Goal: Task Accomplishment & Management: Manage account settings

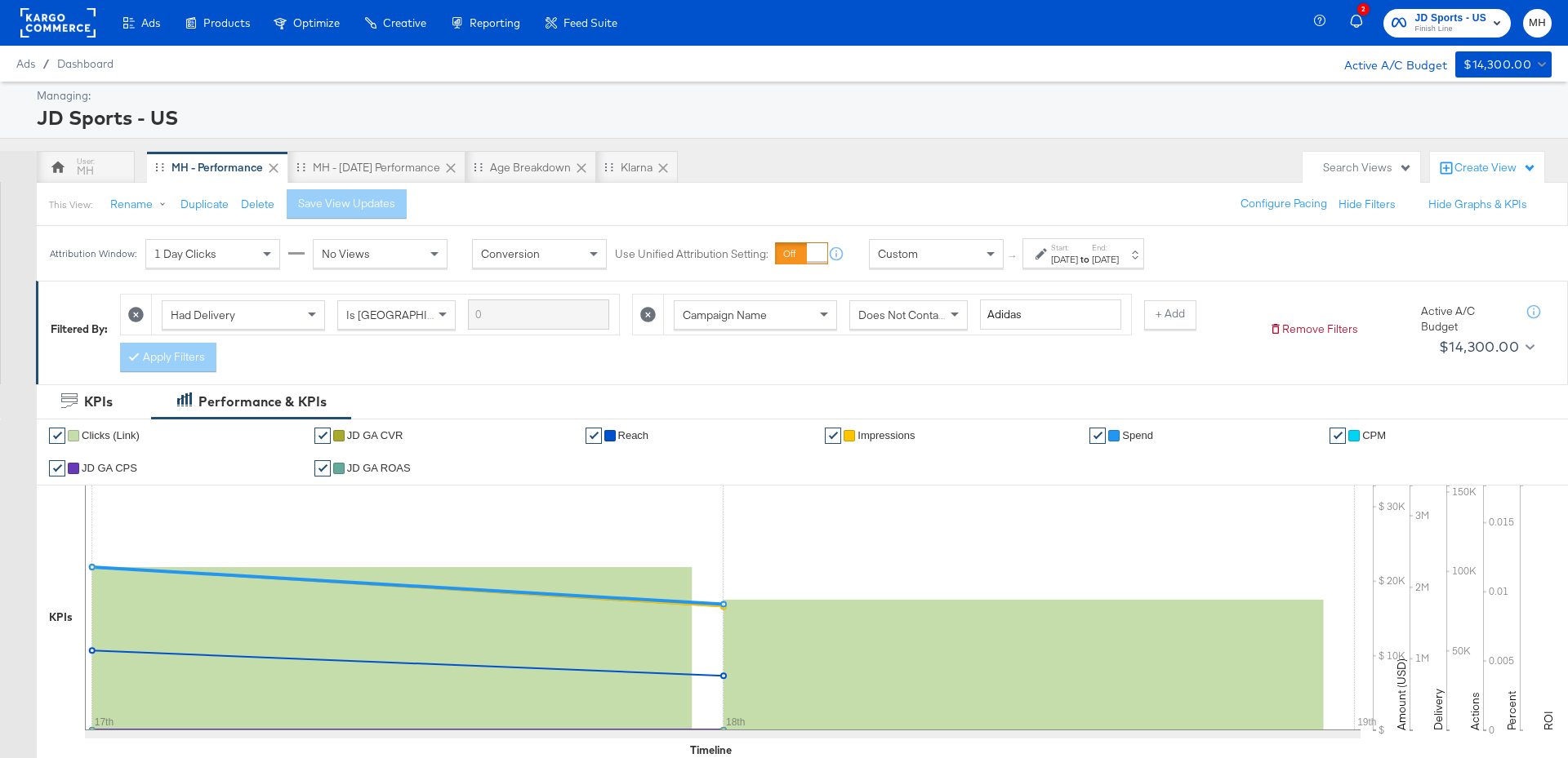
click at [1078, 258] on div "[DATE]" at bounding box center [1064, 259] width 27 height 13
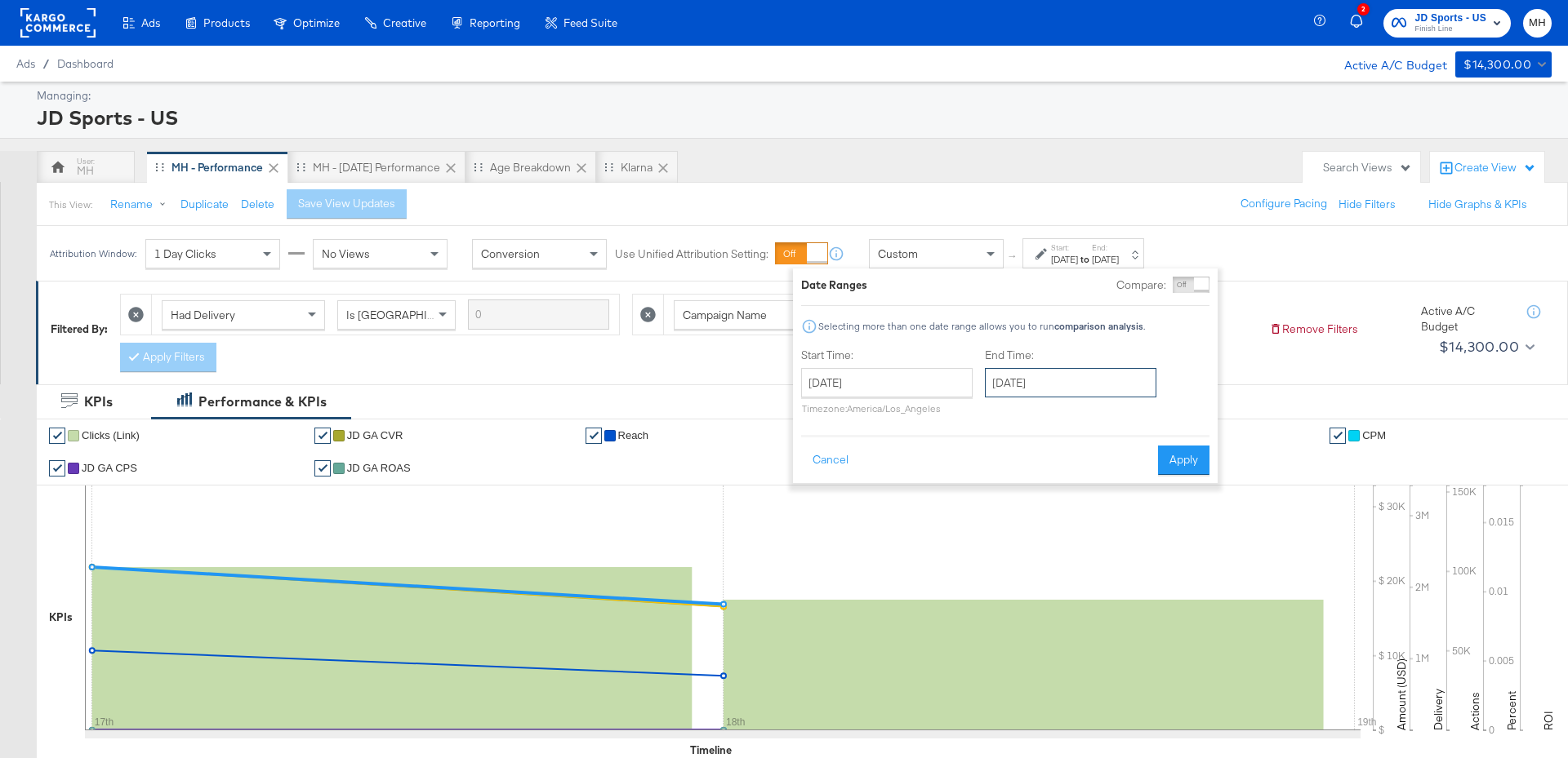
click at [1041, 382] on input "[DATE]" at bounding box center [1071, 383] width 172 height 30
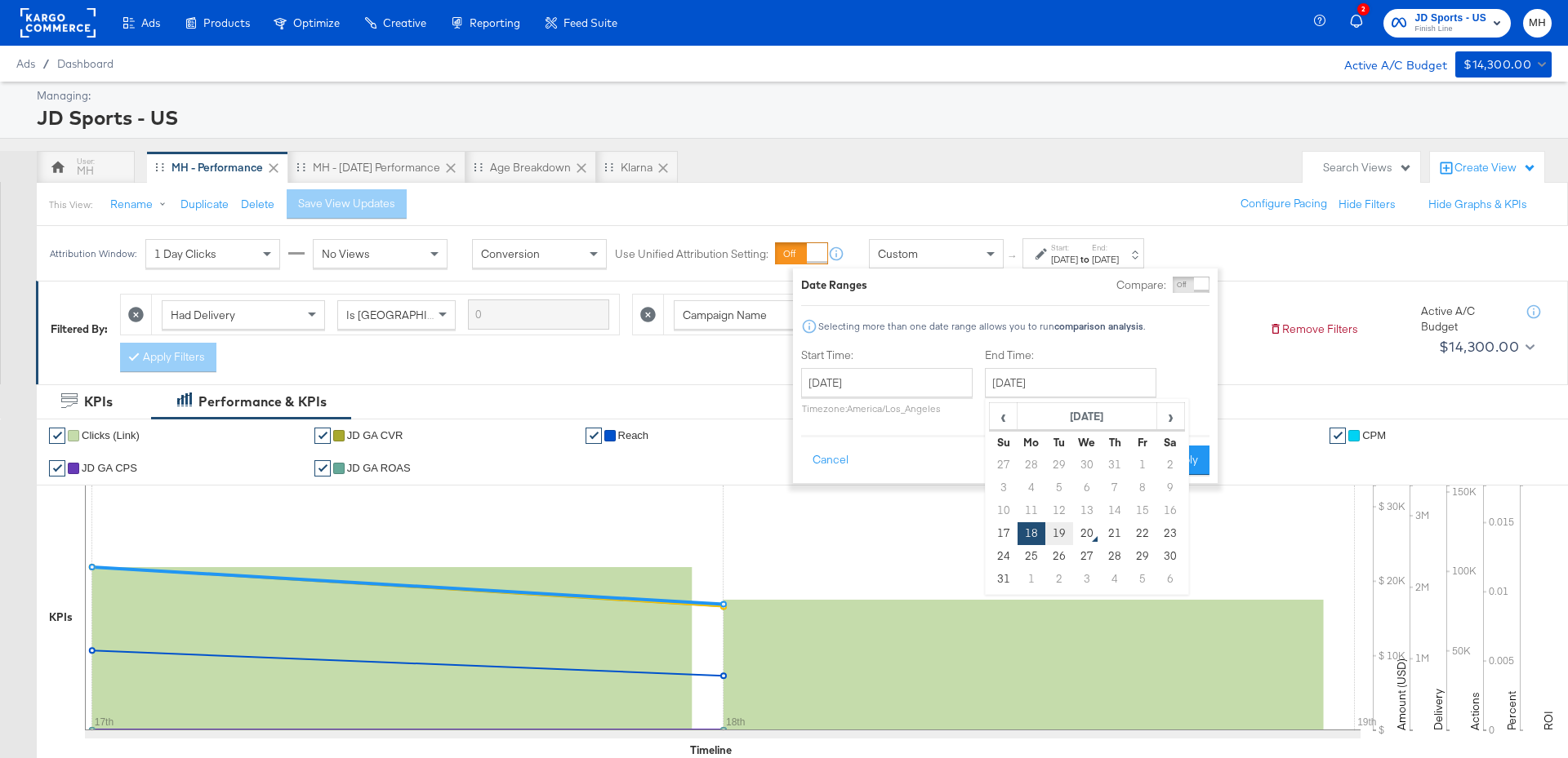
click at [1065, 527] on td "19" at bounding box center [1060, 533] width 28 height 23
type input "[DATE]"
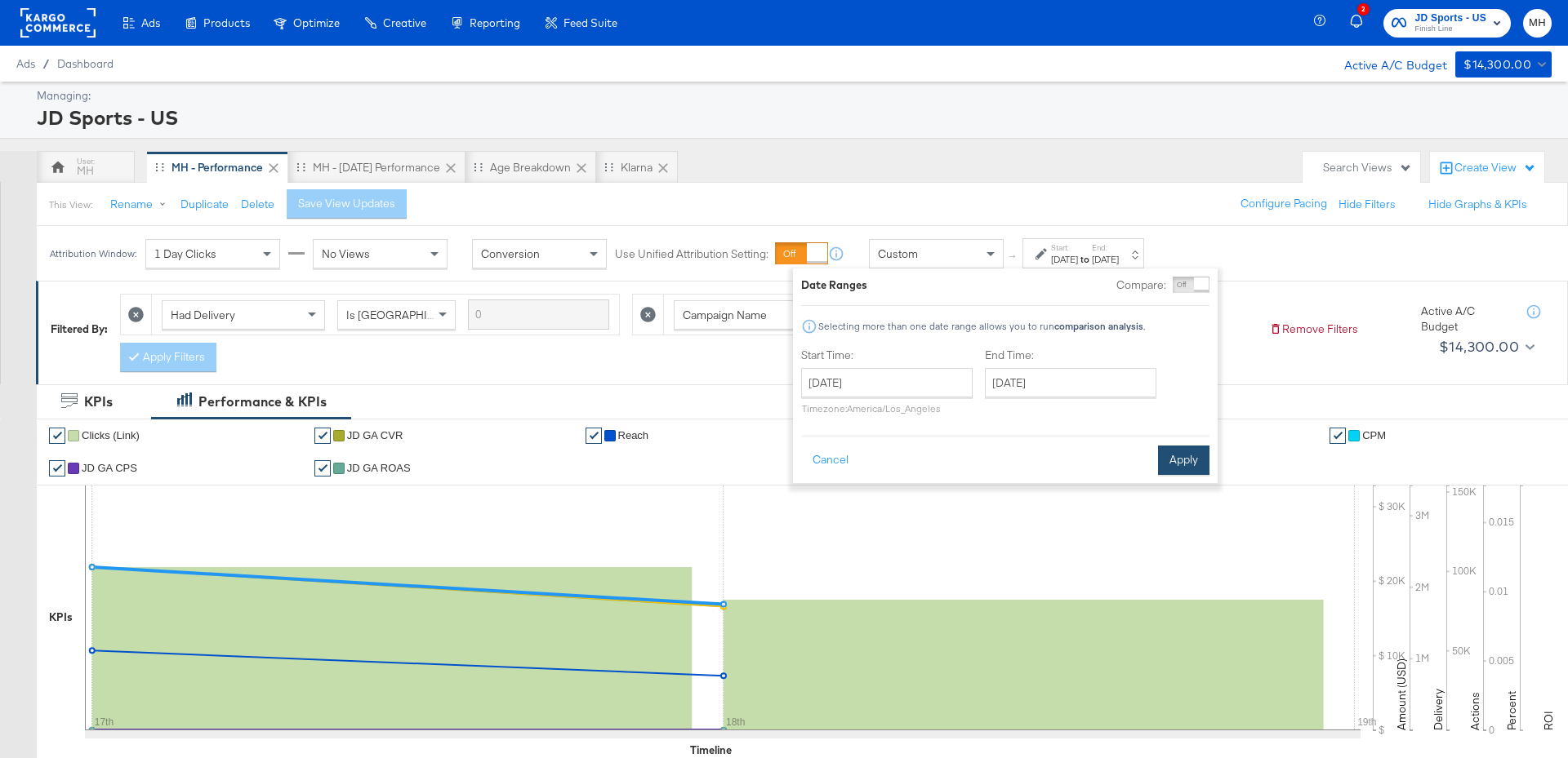
click at [1190, 466] on button "Apply" at bounding box center [1183, 461] width 51 height 30
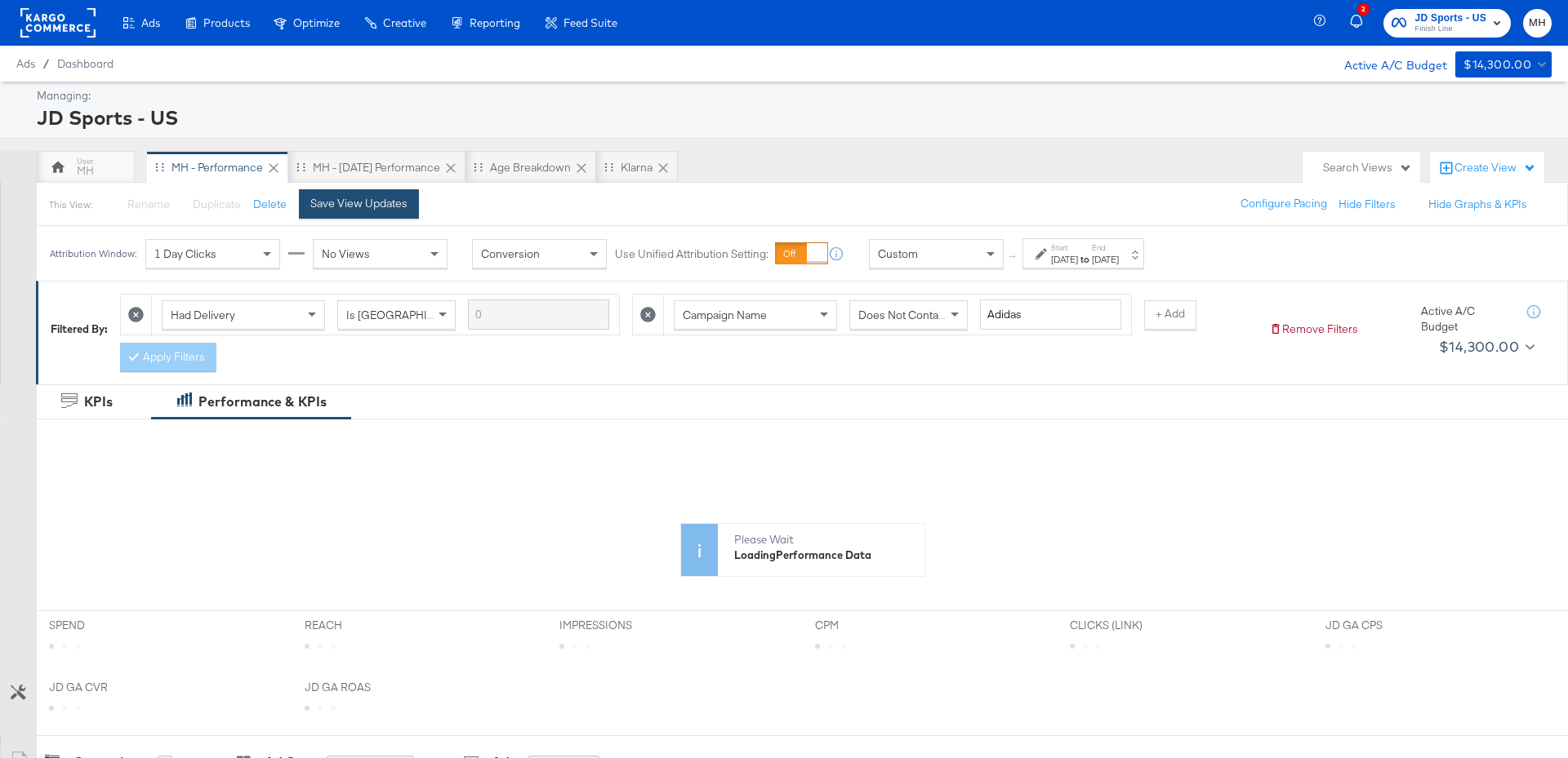
click at [372, 206] on div "Save View Updates" at bounding box center [359, 203] width 97 height 16
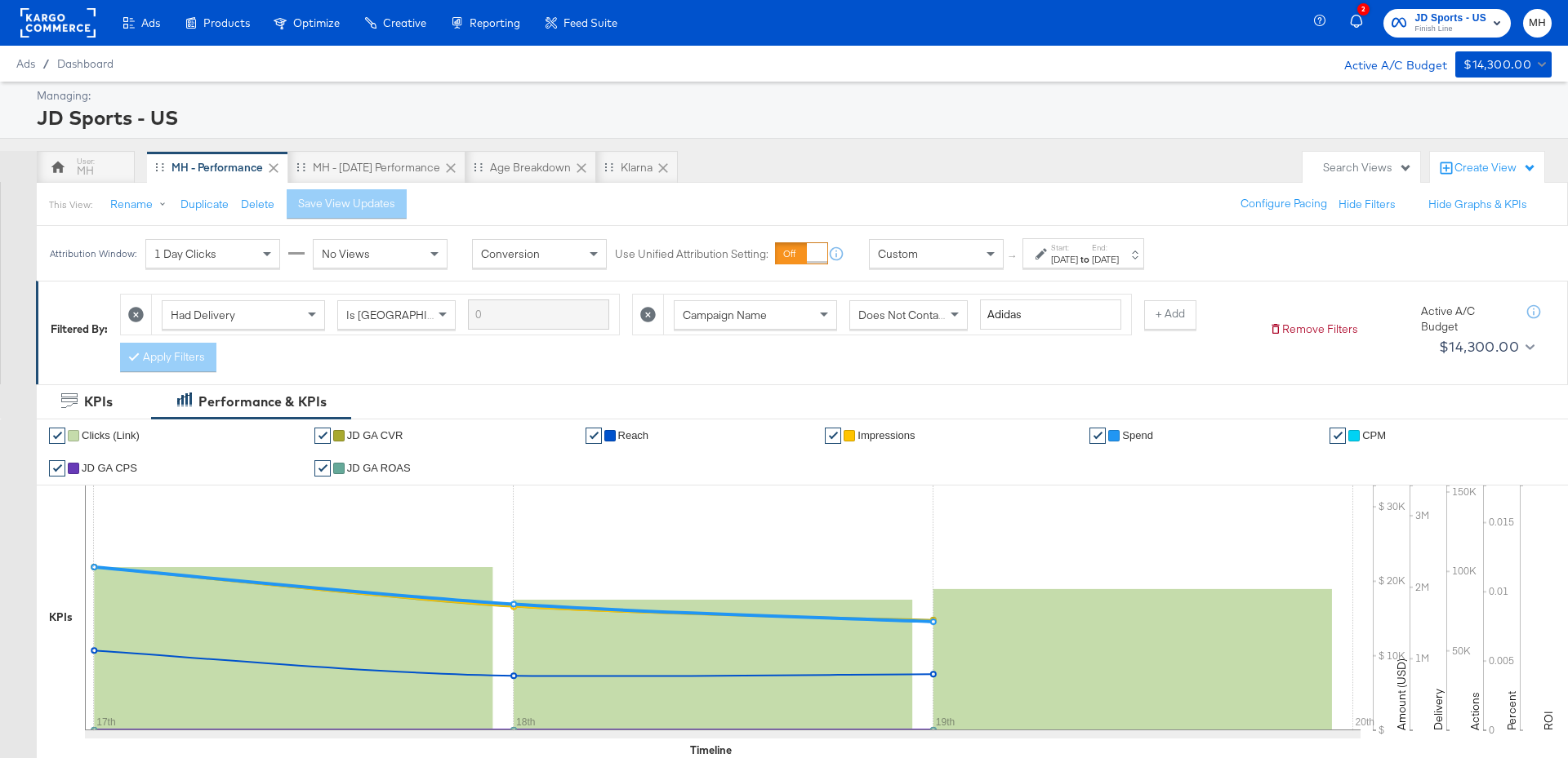
scroll to position [828, 0]
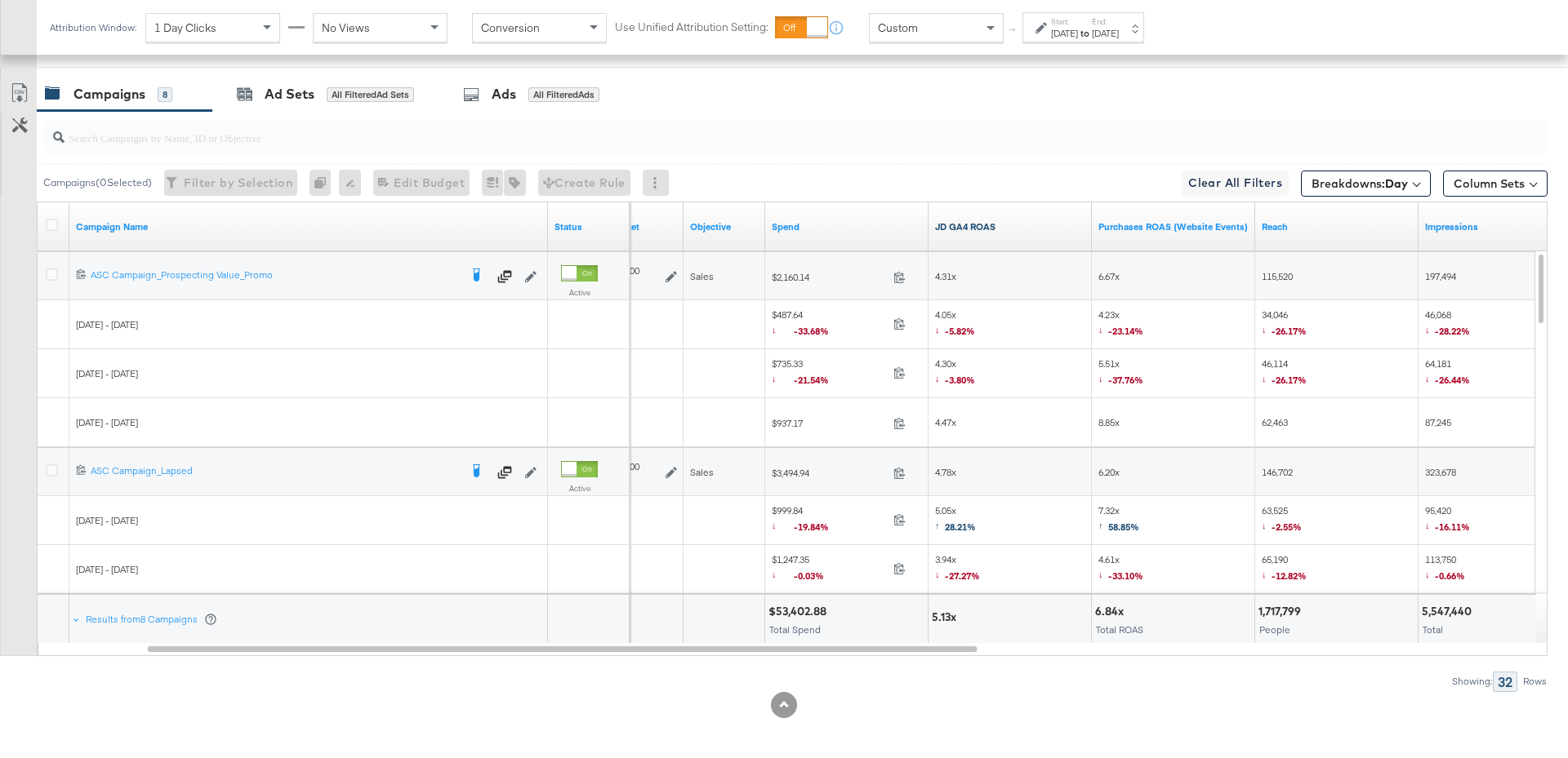
click at [1040, 227] on link "JD GA4 ROAS" at bounding box center [1009, 227] width 150 height 13
click at [51, 271] on icon at bounding box center [51, 274] width 12 height 12
click at [0, 0] on input "checkbox" at bounding box center [0, 0] width 0 height 0
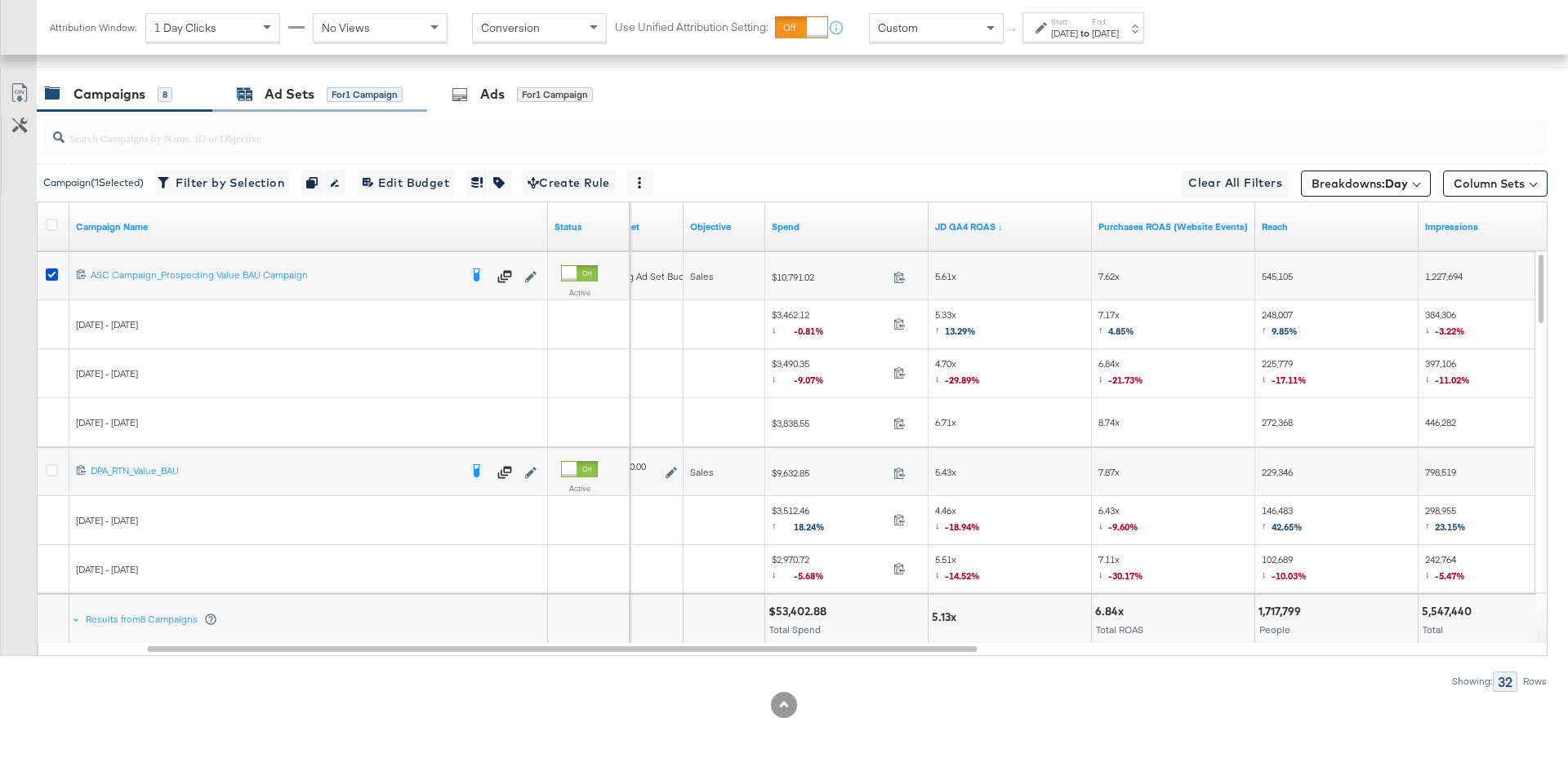
click at [345, 90] on div "for 1 Campaign" at bounding box center [364, 95] width 76 height 15
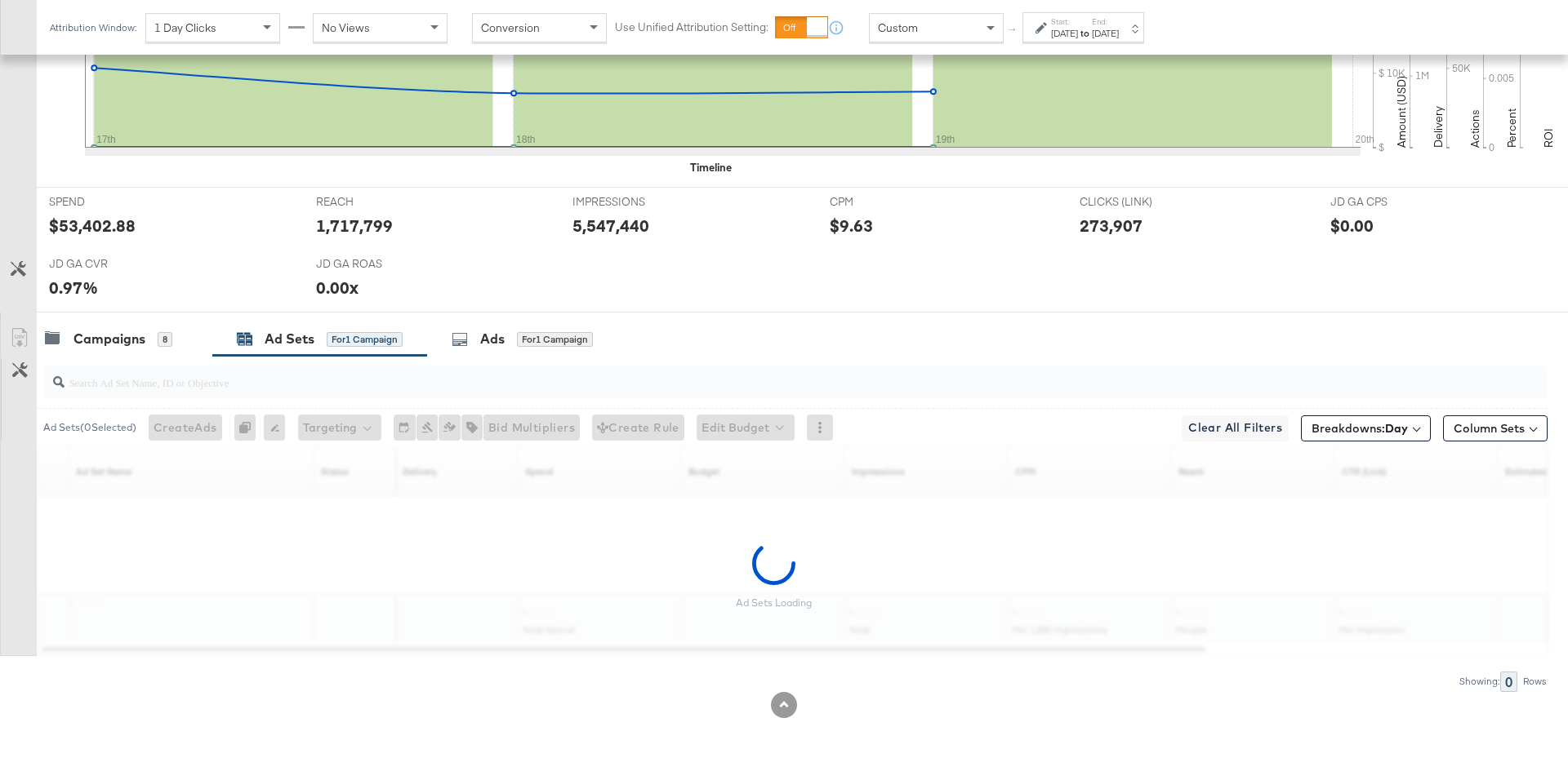
scroll to position [730, 0]
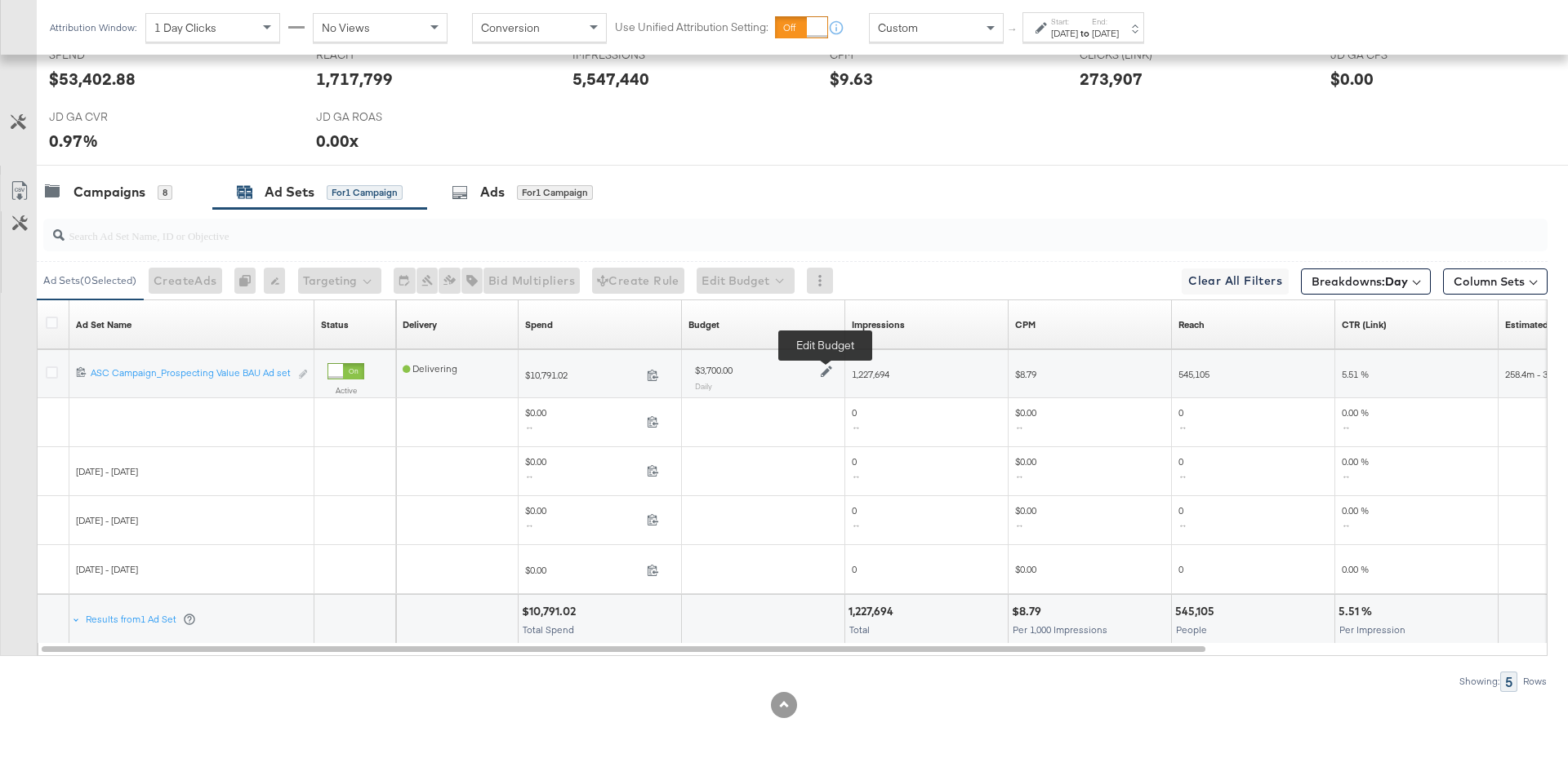
click at [826, 366] on icon at bounding box center [826, 372] width 11 height 11
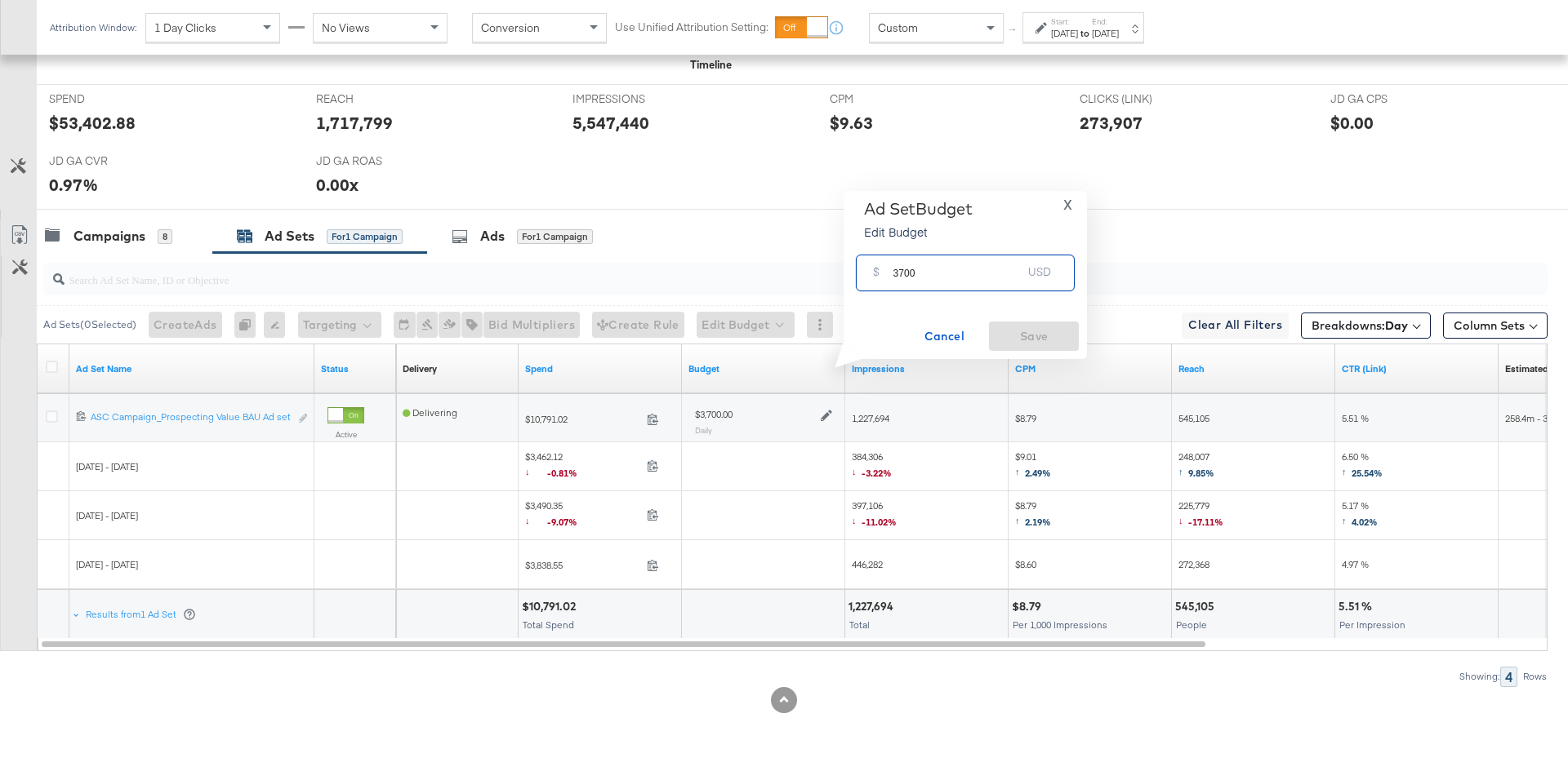
scroll to position [681, 0]
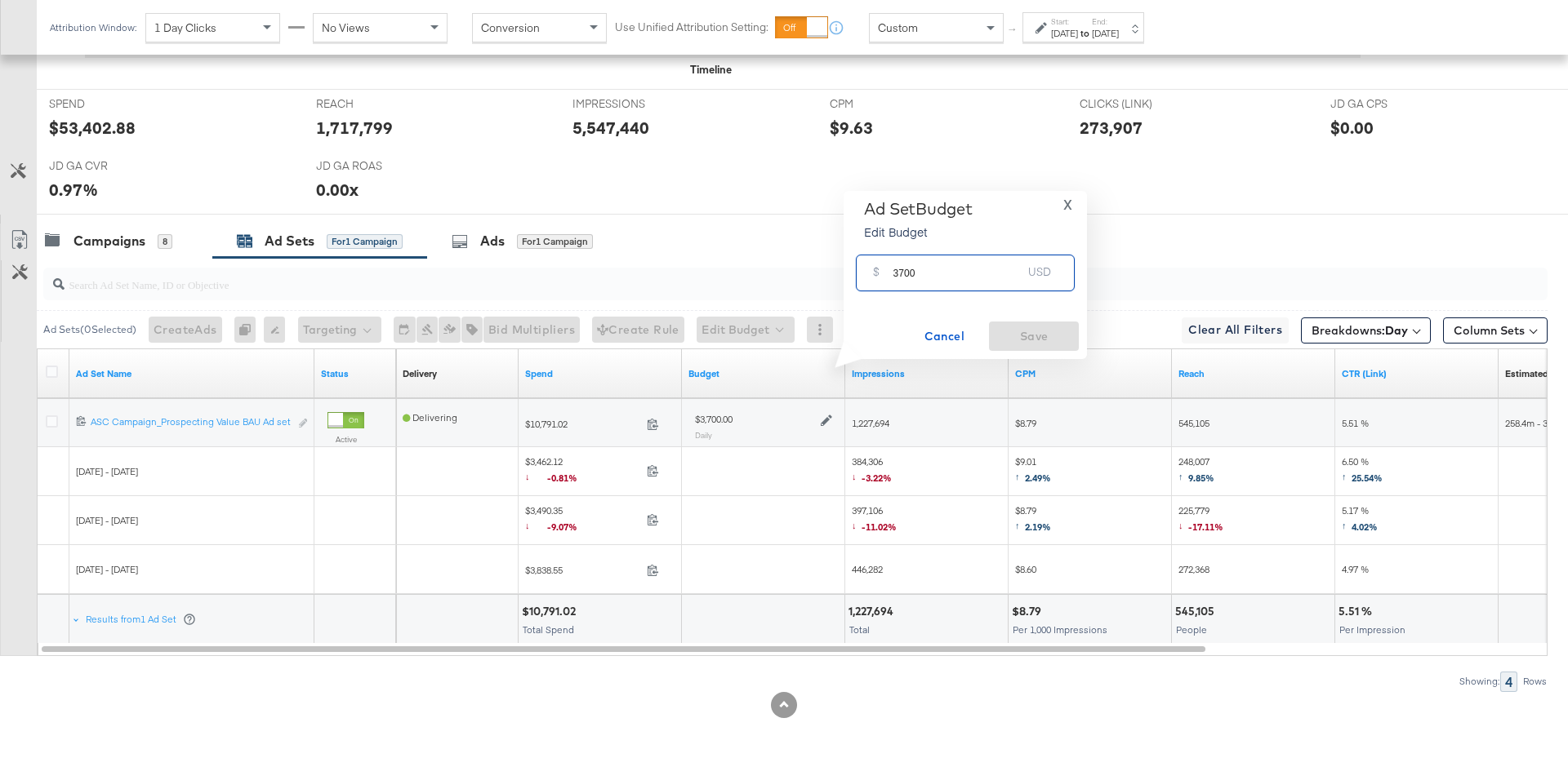
drag, startPoint x: 919, startPoint y: 276, endPoint x: 892, endPoint y: 274, distance: 27.1
click at [893, 274] on input "3700" at bounding box center [957, 267] width 129 height 35
type input "5000"
click at [1026, 342] on span "Save" at bounding box center [1034, 337] width 76 height 21
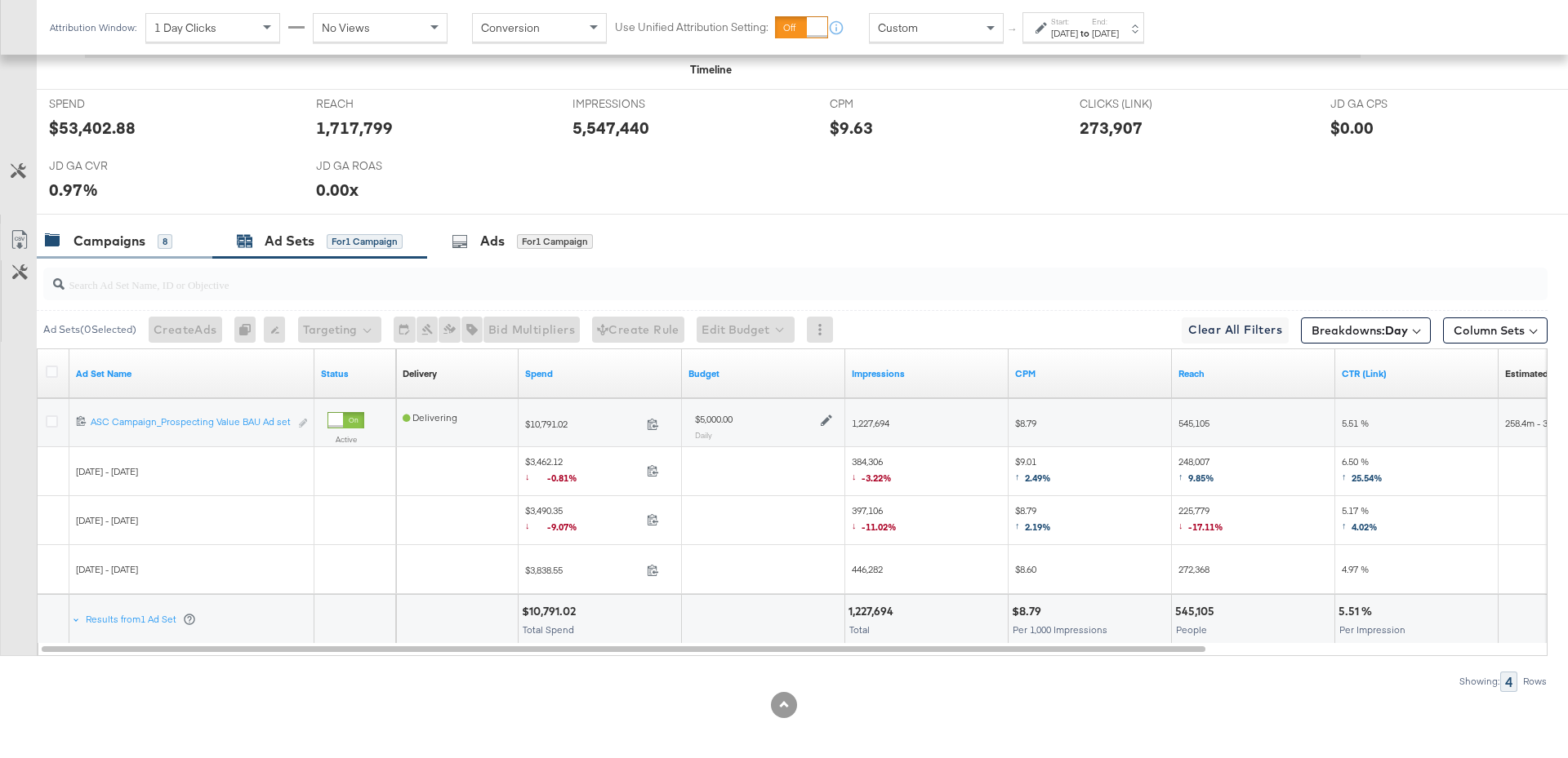
click at [144, 246] on div "Campaigns" at bounding box center [109, 241] width 72 height 19
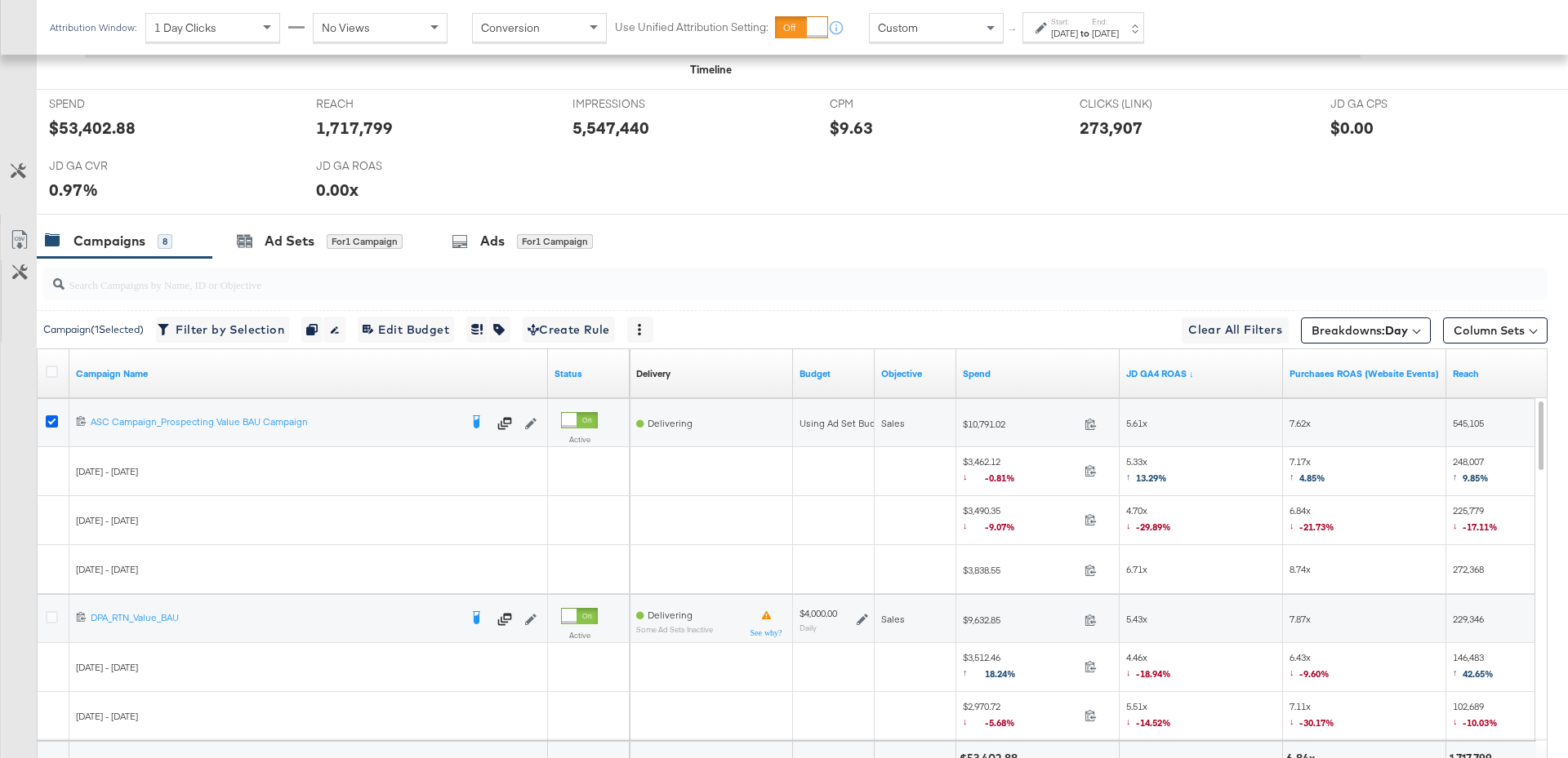
click at [54, 416] on icon at bounding box center [51, 421] width 12 height 12
click at [0, 0] on input "checkbox" at bounding box center [0, 0] width 0 height 0
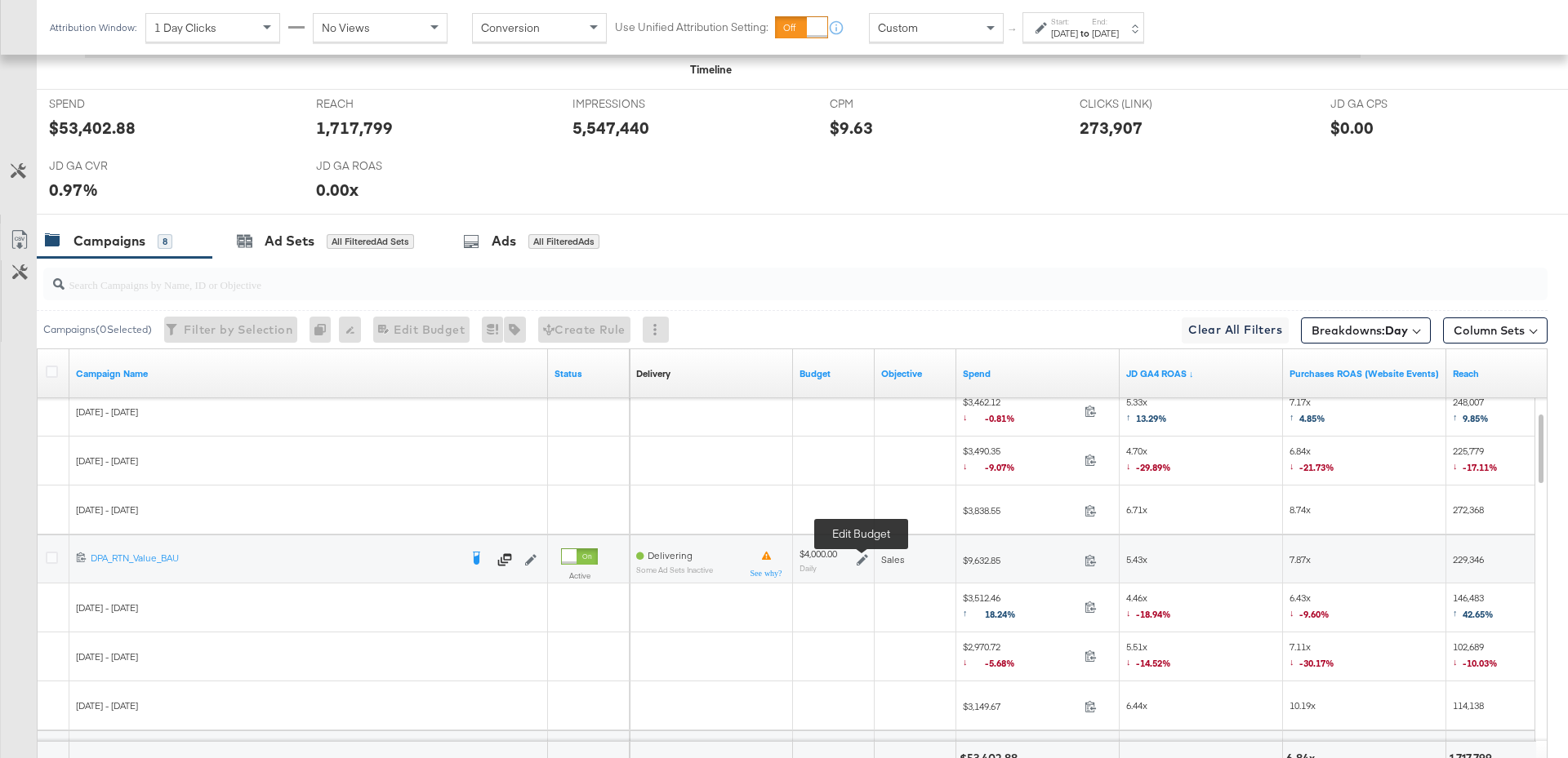
click at [863, 554] on icon at bounding box center [862, 559] width 11 height 11
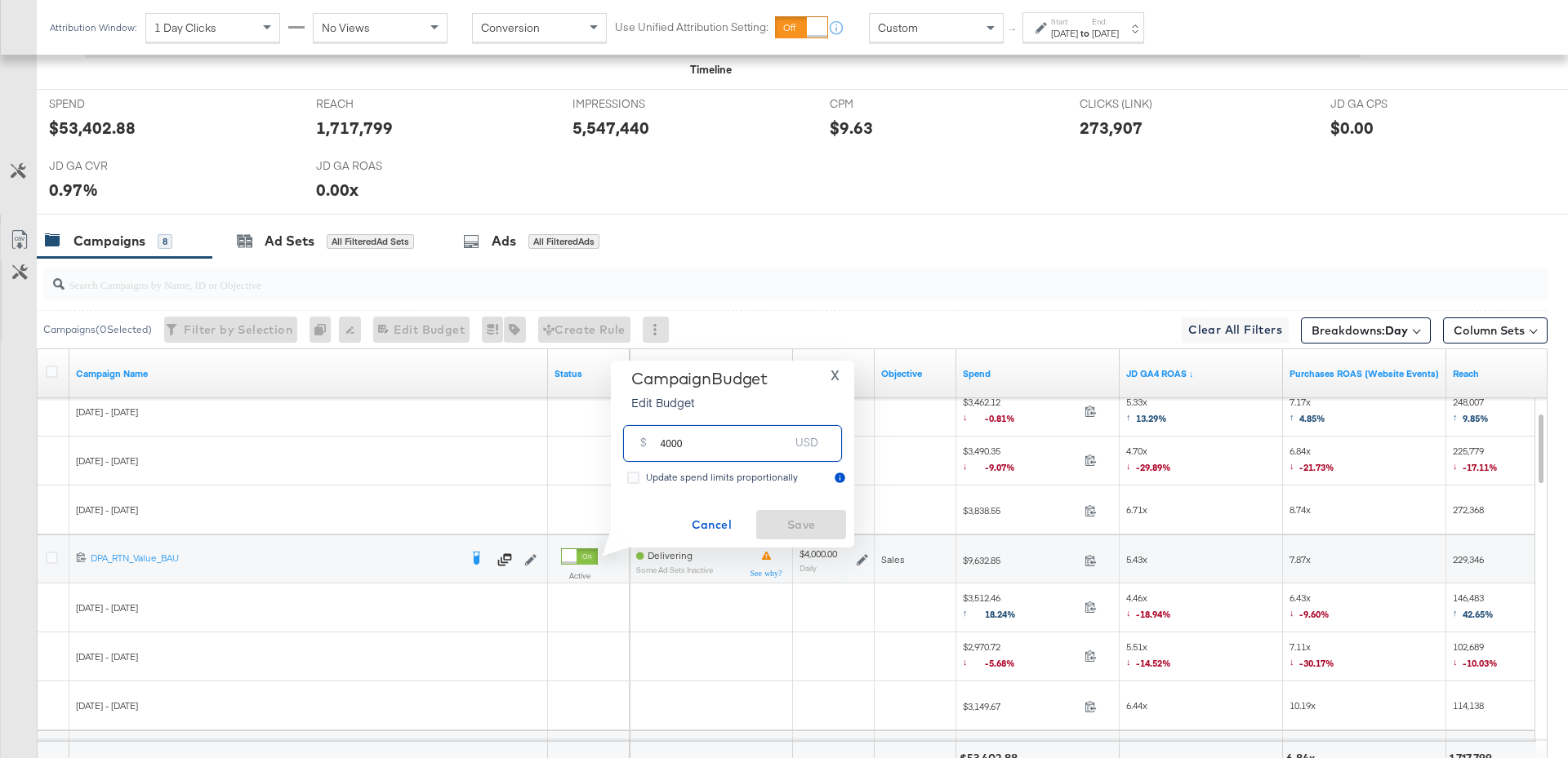
drag, startPoint x: 701, startPoint y: 445, endPoint x: 647, endPoint y: 445, distance: 54.0
click at [647, 445] on div "$ 4000 USD" at bounding box center [732, 443] width 219 height 36
type input "4500"
click at [814, 531] on span "Save" at bounding box center [801, 525] width 76 height 21
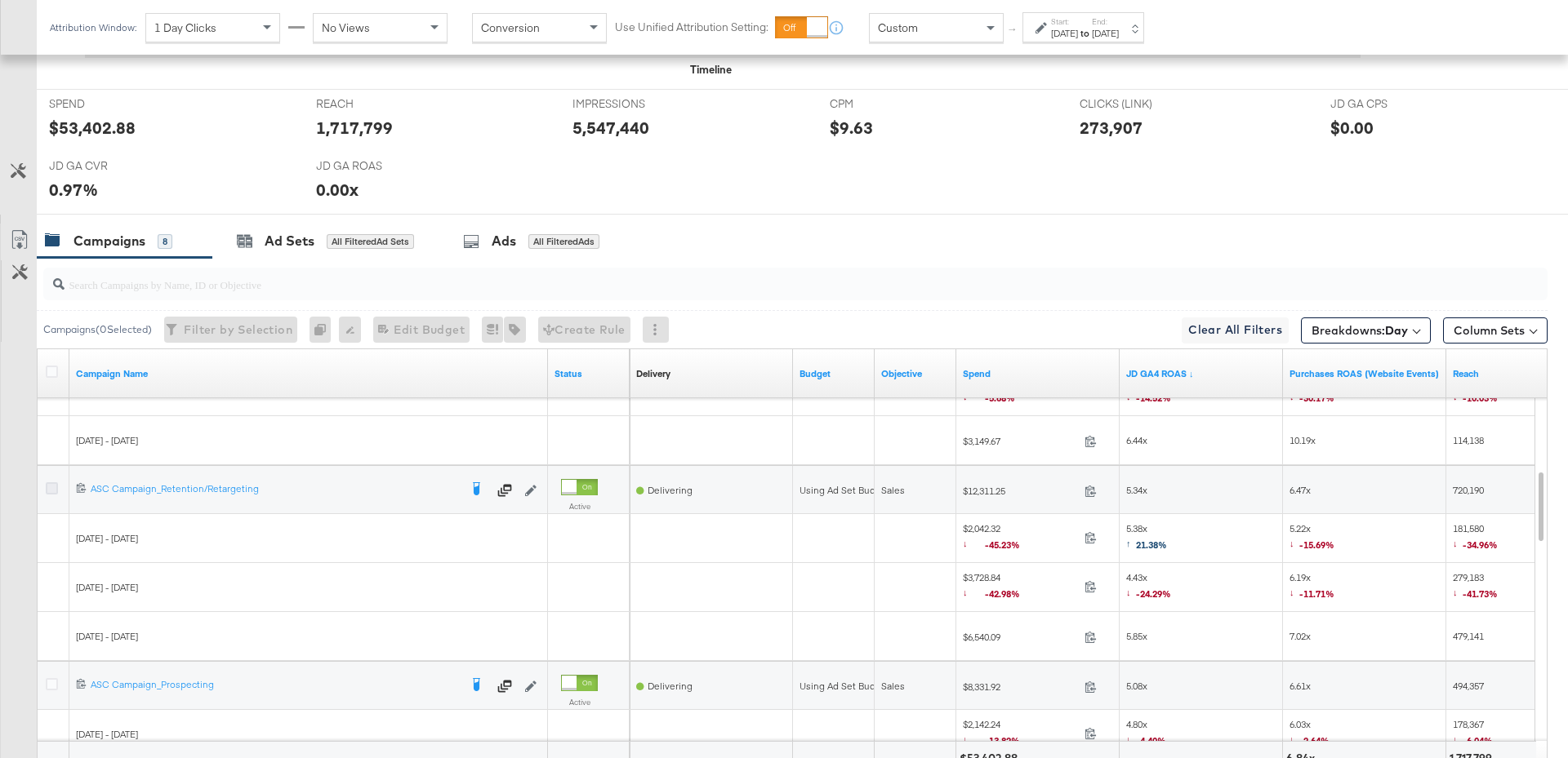
click at [51, 484] on icon at bounding box center [51, 488] width 12 height 12
click at [0, 0] on input "checkbox" at bounding box center [0, 0] width 0 height 0
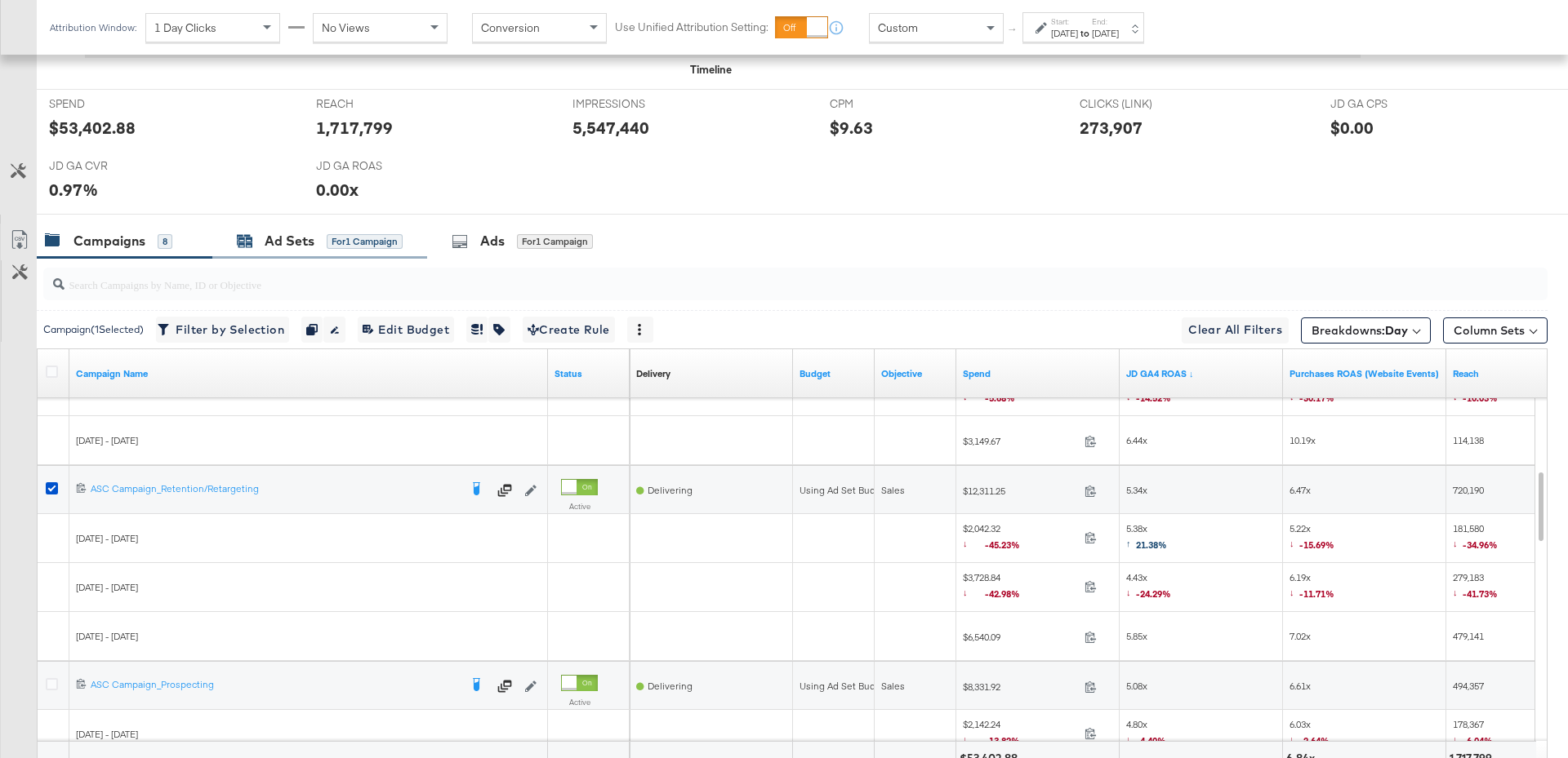
click at [298, 236] on div "Ad Sets" at bounding box center [289, 241] width 49 height 19
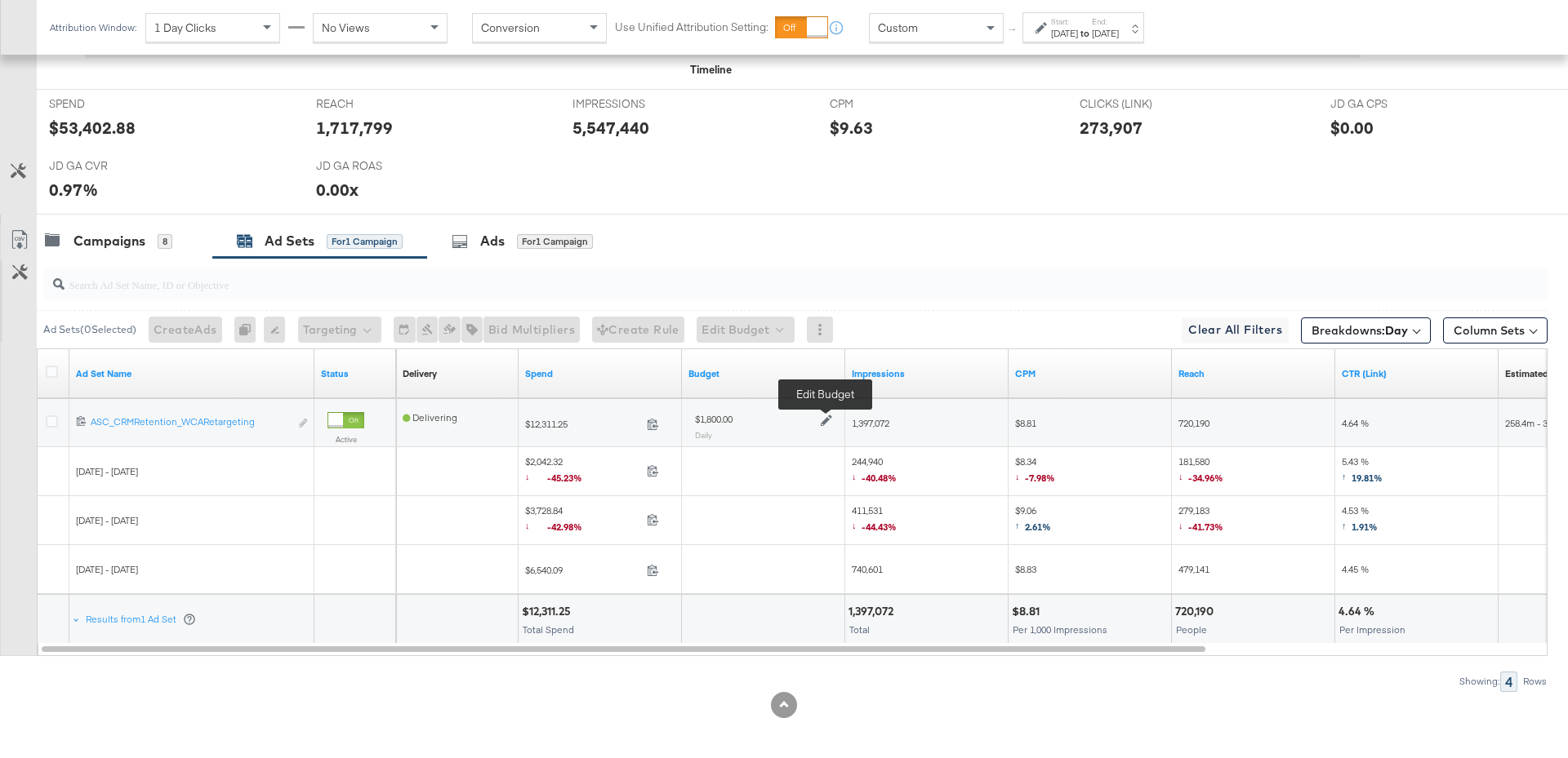
click at [826, 417] on icon at bounding box center [826, 421] width 11 height 11
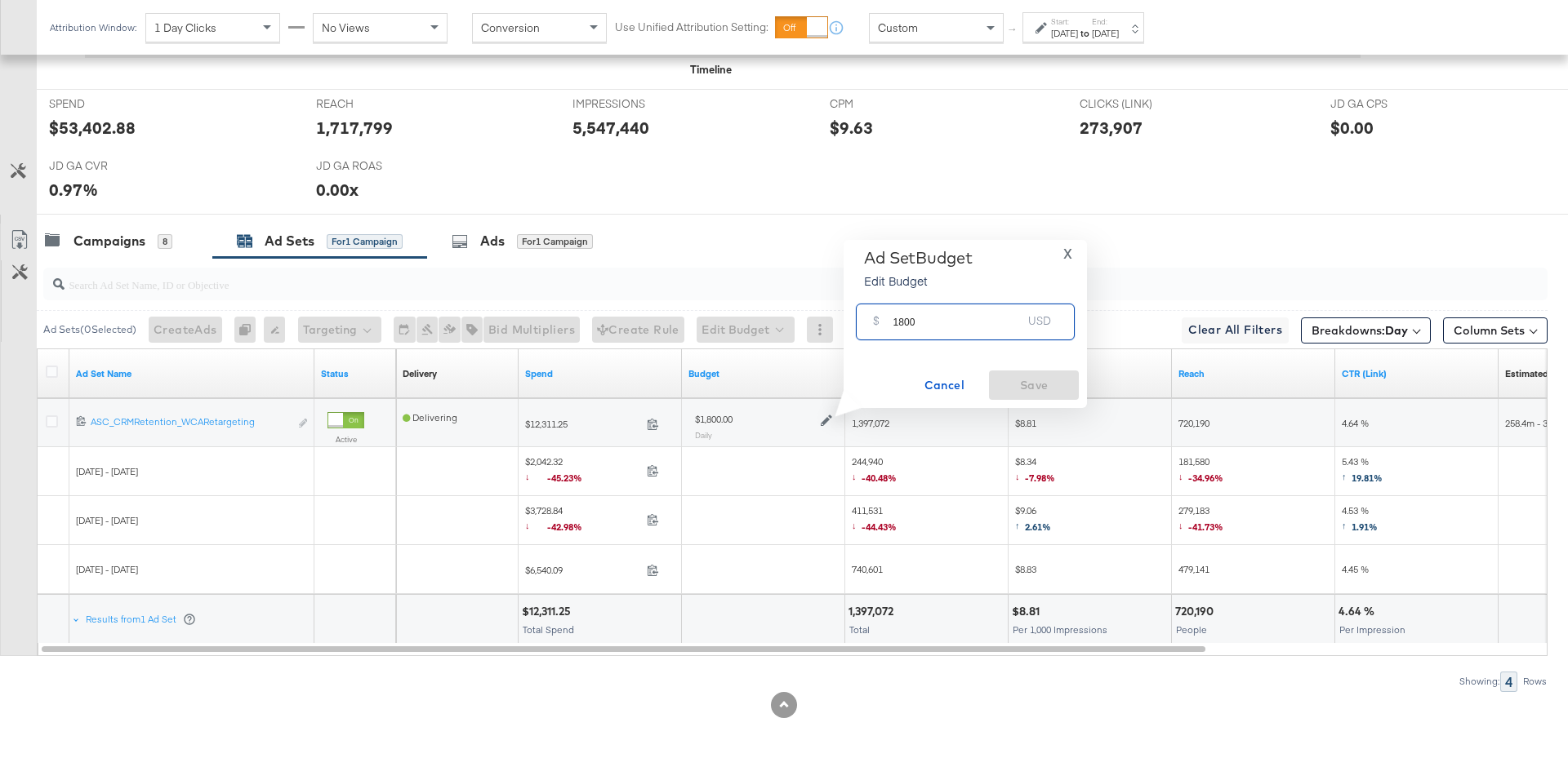
drag, startPoint x: 917, startPoint y: 329, endPoint x: 887, endPoint y: 324, distance: 30.4
click at [887, 324] on div "$ 1800 USD" at bounding box center [964, 322] width 219 height 36
type input "2500"
click at [1048, 387] on span "Save" at bounding box center [1034, 386] width 76 height 21
click at [143, 247] on div "Campaigns 8" at bounding box center [124, 241] width 175 height 35
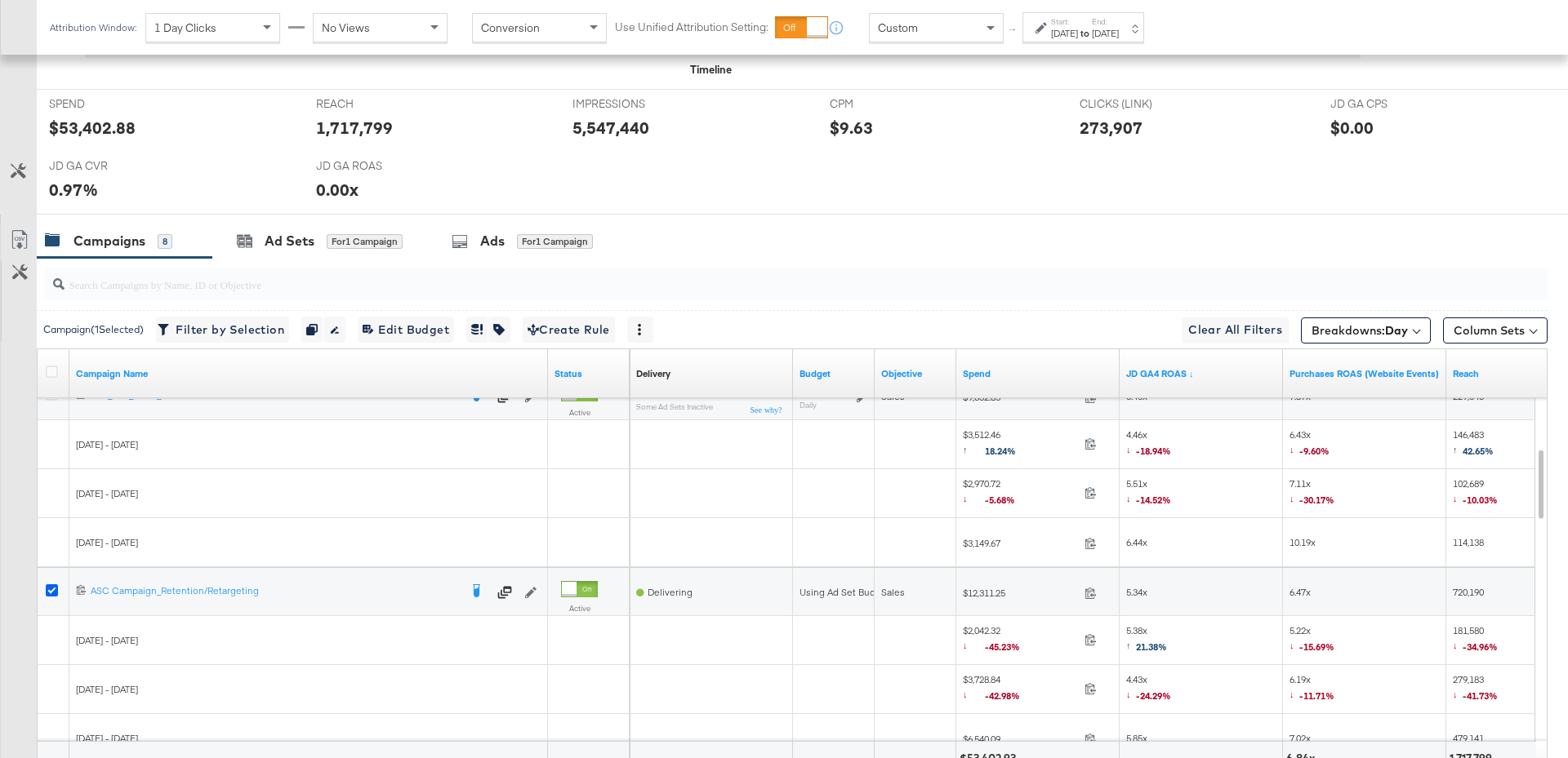
click at [54, 588] on icon at bounding box center [51, 590] width 12 height 12
click at [0, 0] on input "checkbox" at bounding box center [0, 0] width 0 height 0
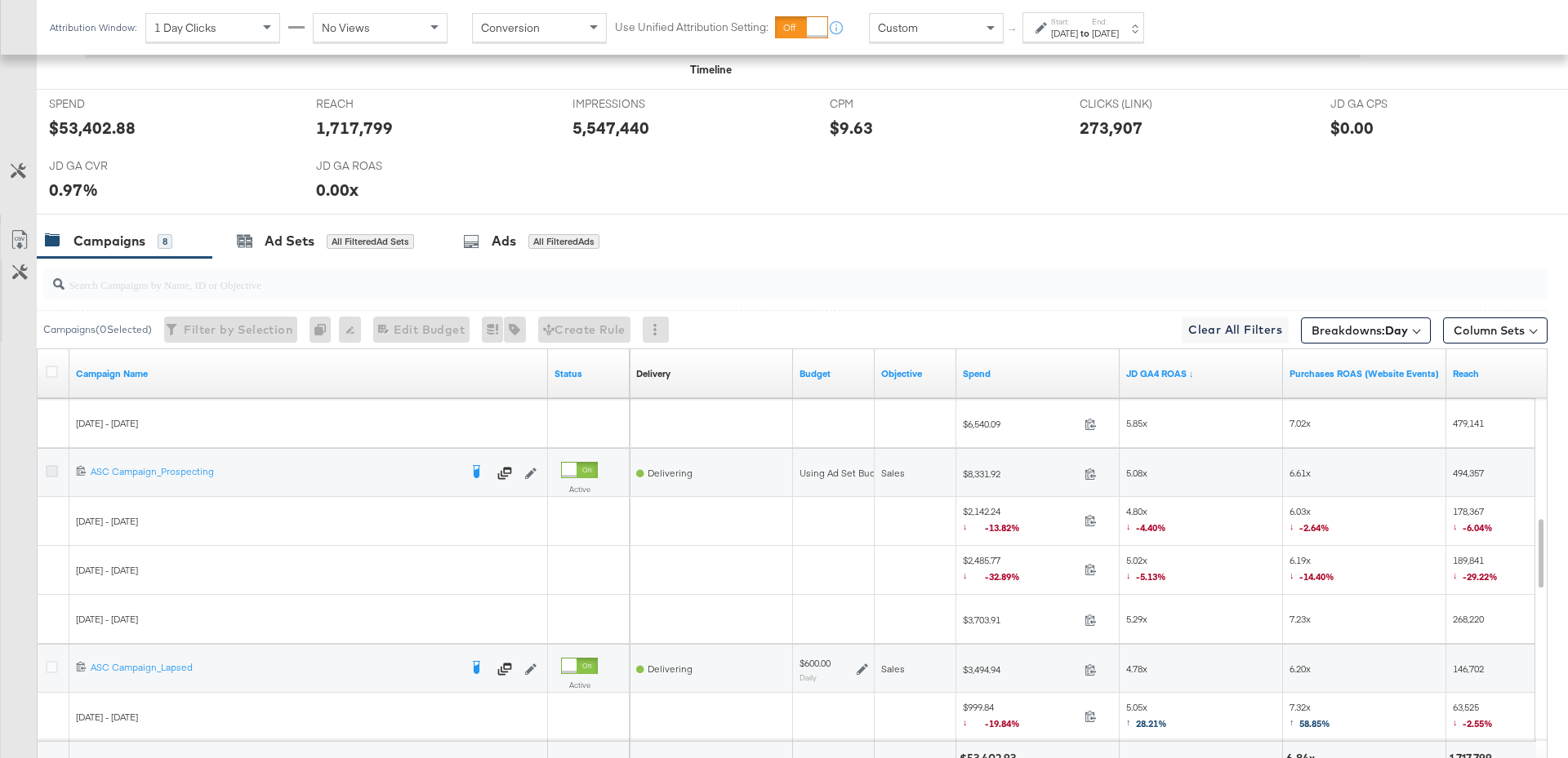
click at [54, 466] on icon at bounding box center [51, 471] width 12 height 12
click at [0, 0] on input "checkbox" at bounding box center [0, 0] width 0 height 0
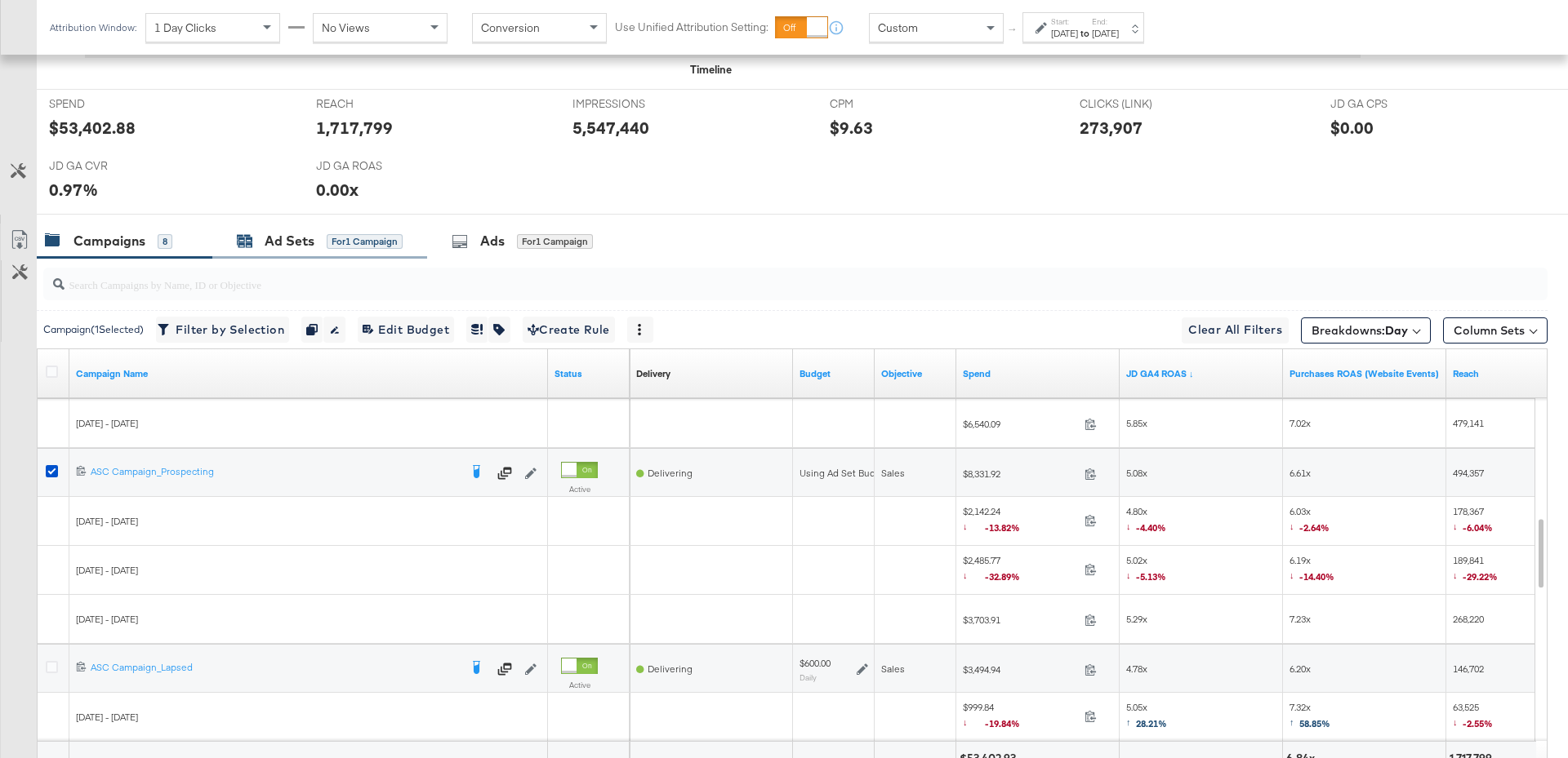
click at [324, 236] on div "Ad Sets for 1 Campaign" at bounding box center [320, 241] width 166 height 19
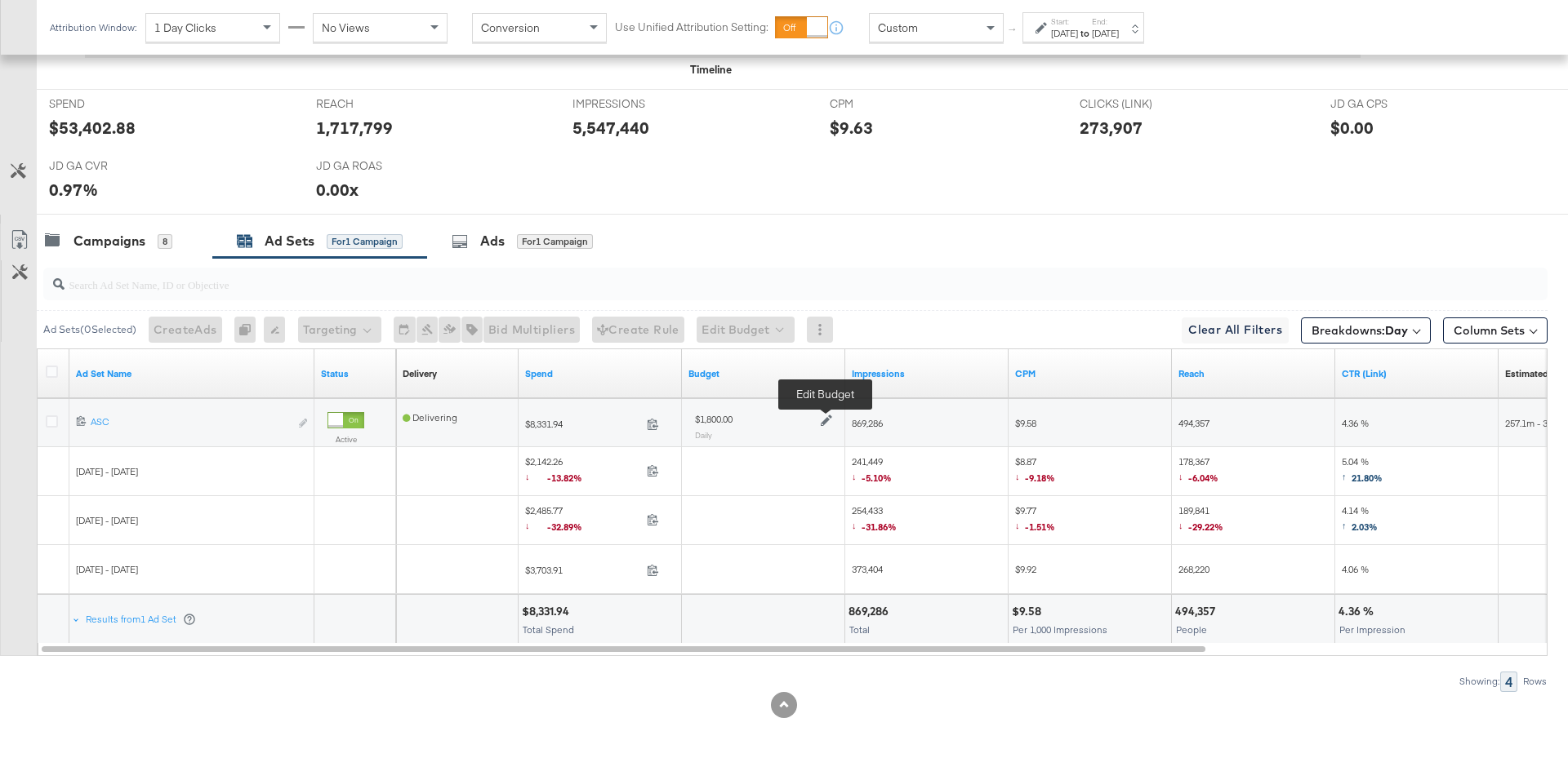
click at [826, 416] on icon at bounding box center [826, 421] width 11 height 11
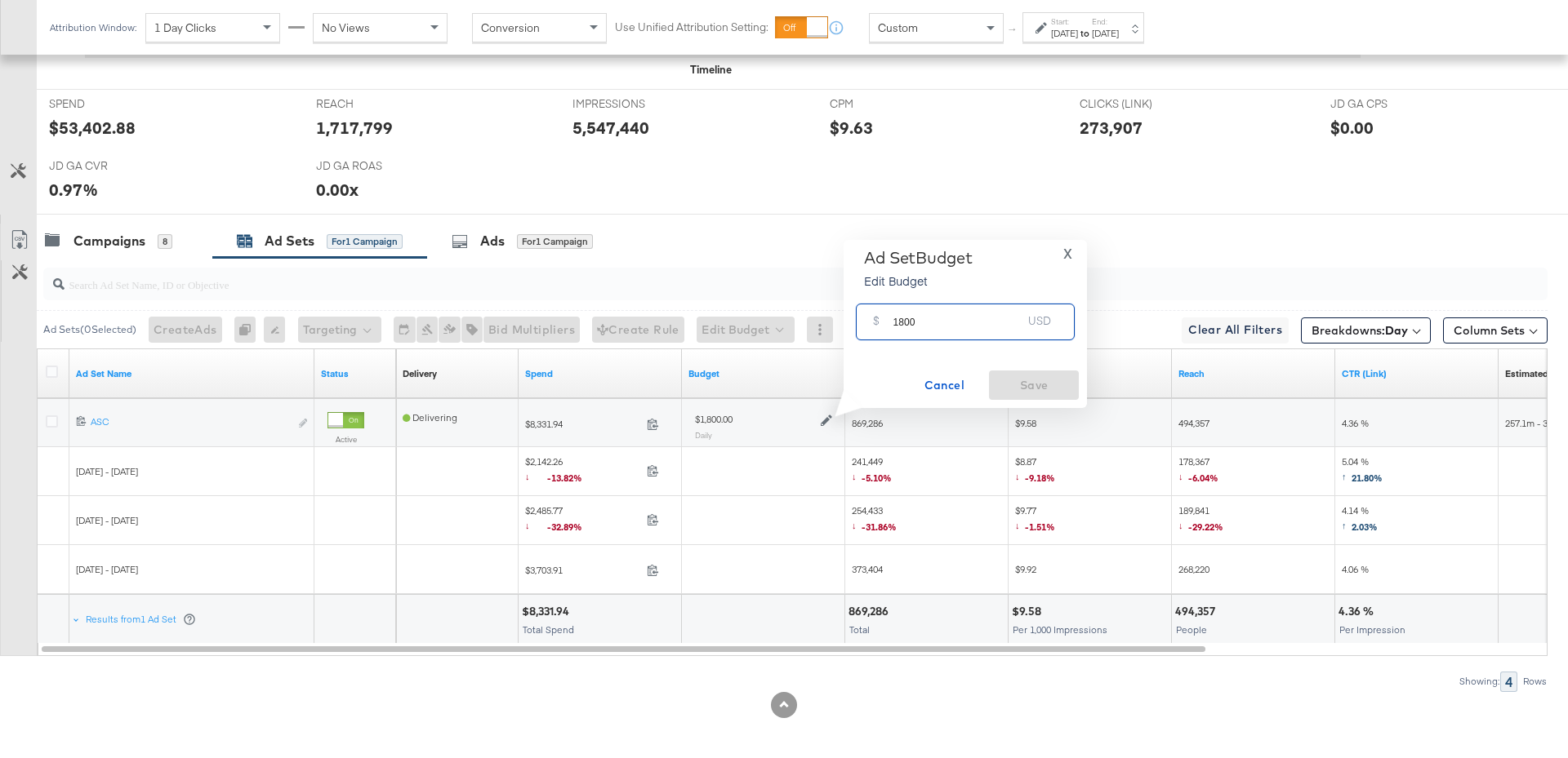
drag, startPoint x: 927, startPoint y: 324, endPoint x: 887, endPoint y: 324, distance: 40.0
click at [887, 324] on div "$ 1800 USD" at bounding box center [964, 322] width 219 height 36
type input "2300"
click at [1048, 385] on span "Save" at bounding box center [1034, 386] width 76 height 21
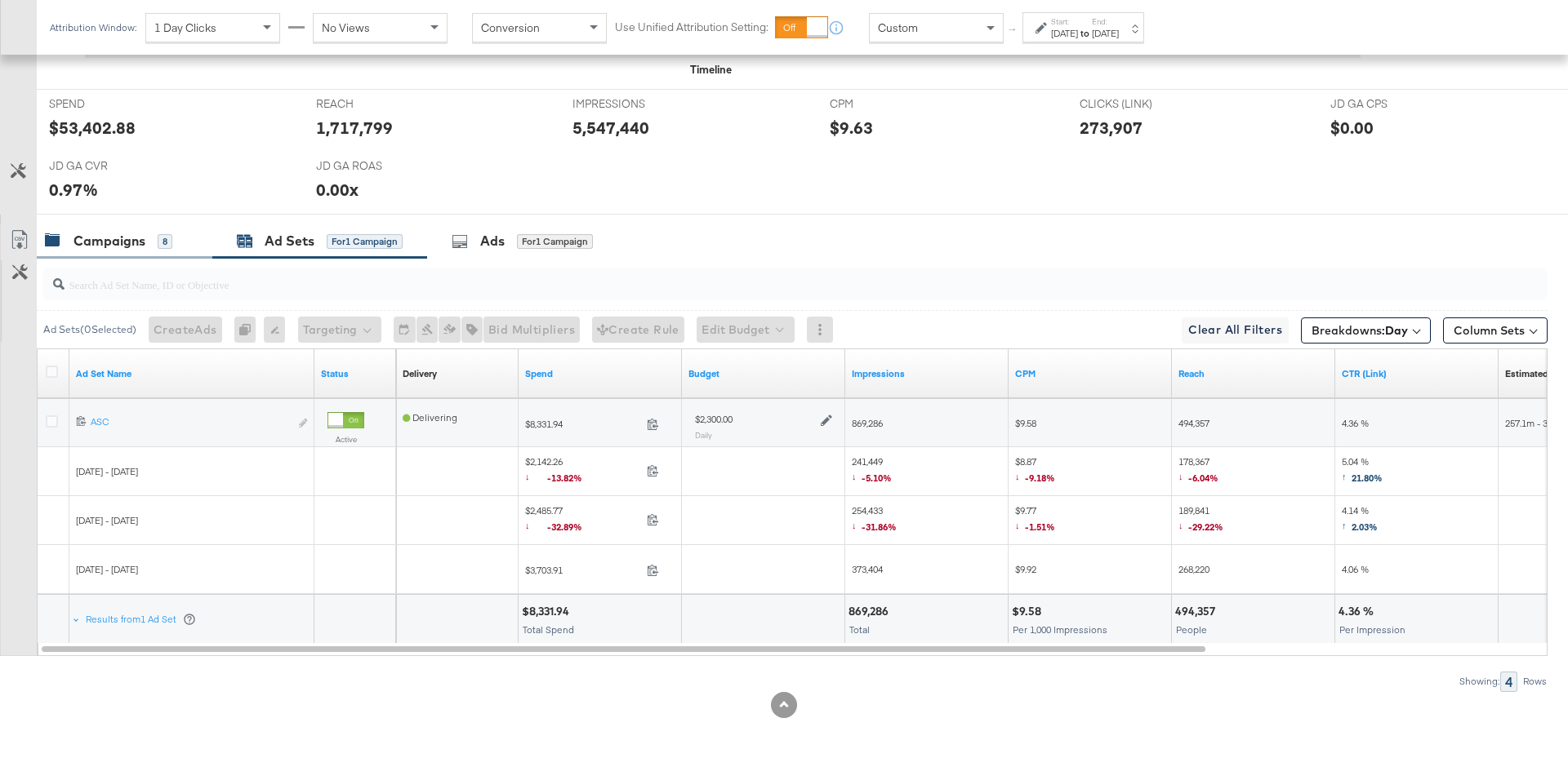
click at [150, 240] on div "Campaigns 8" at bounding box center [108, 241] width 128 height 19
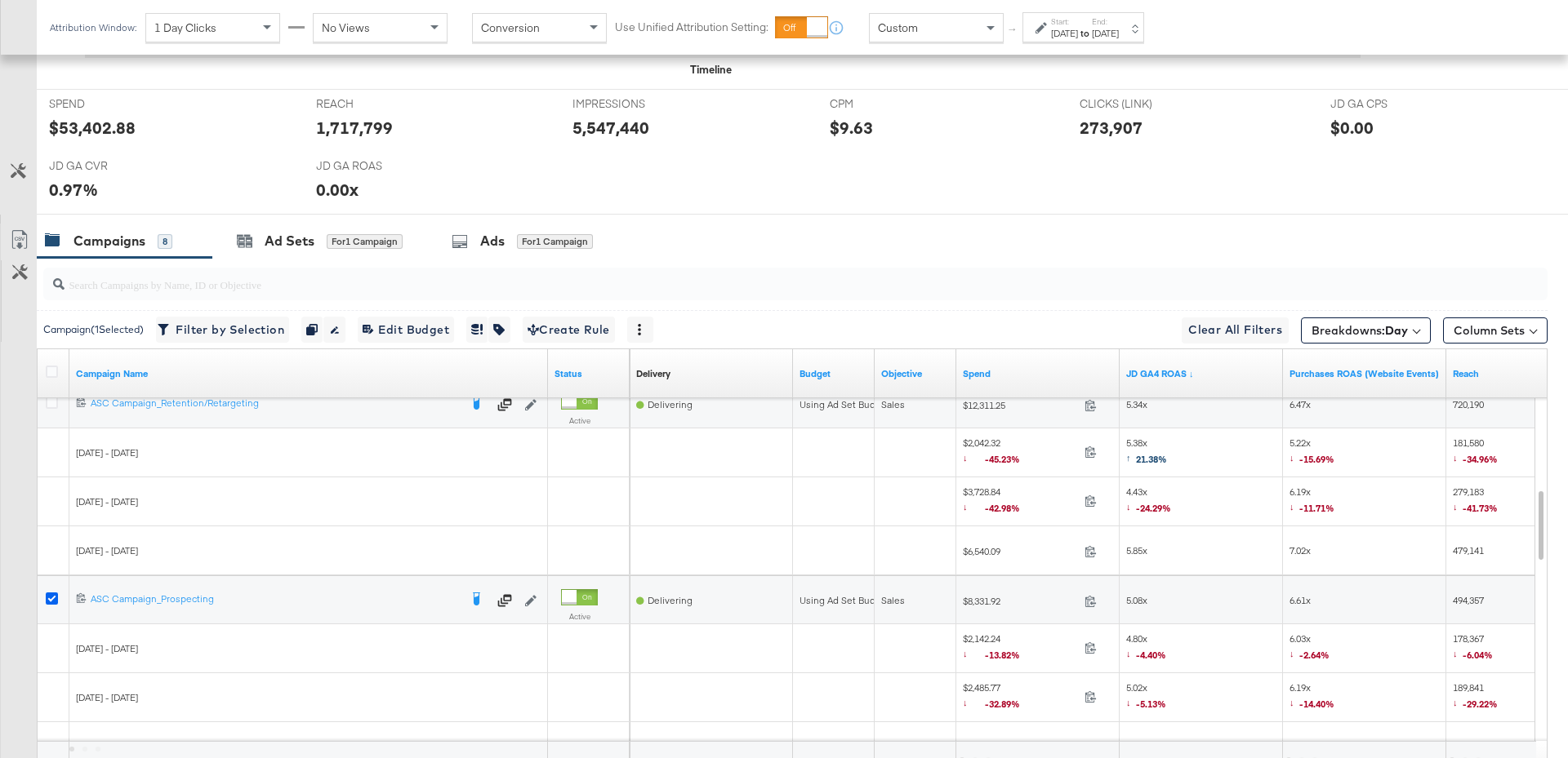
click at [53, 593] on icon at bounding box center [51, 599] width 12 height 12
click at [0, 0] on input "checkbox" at bounding box center [0, 0] width 0 height 0
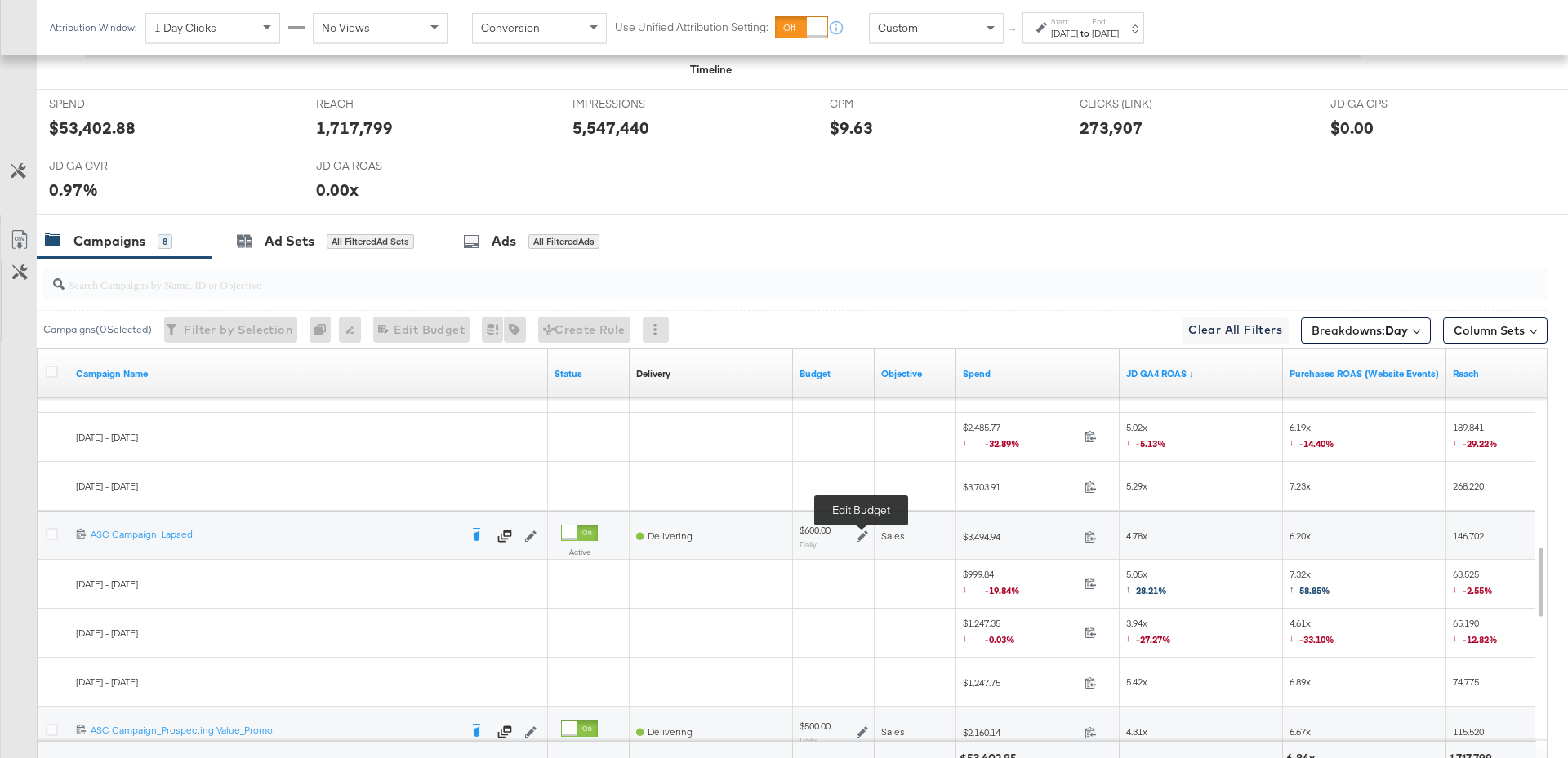
click at [863, 531] on icon at bounding box center [862, 536] width 11 height 11
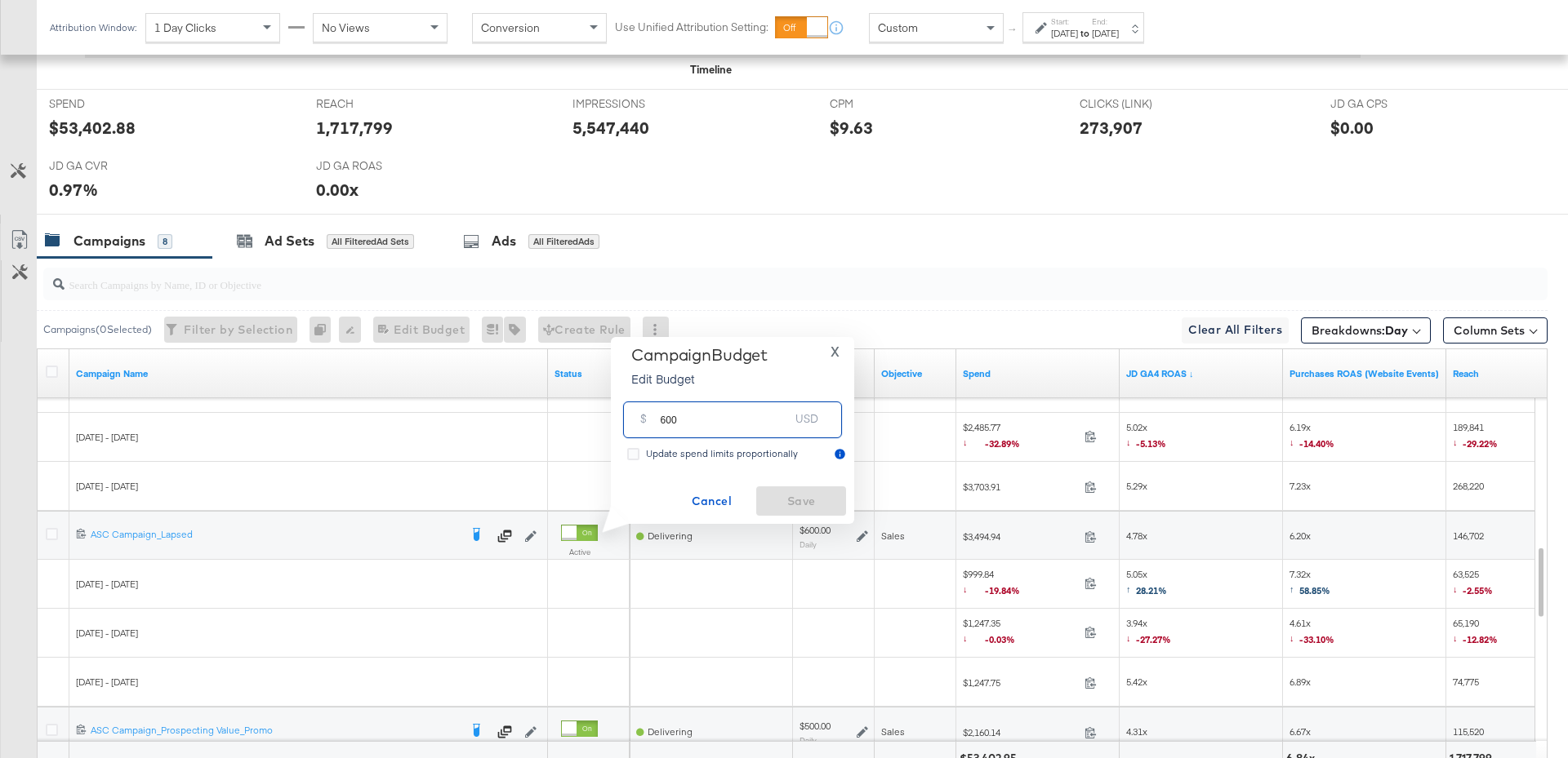
drag, startPoint x: 687, startPoint y: 426, endPoint x: 657, endPoint y: 422, distance: 30.3
click at [657, 422] on div "$ 600 USD" at bounding box center [732, 420] width 219 height 36
type input "900"
click at [809, 502] on span "Save" at bounding box center [801, 502] width 76 height 21
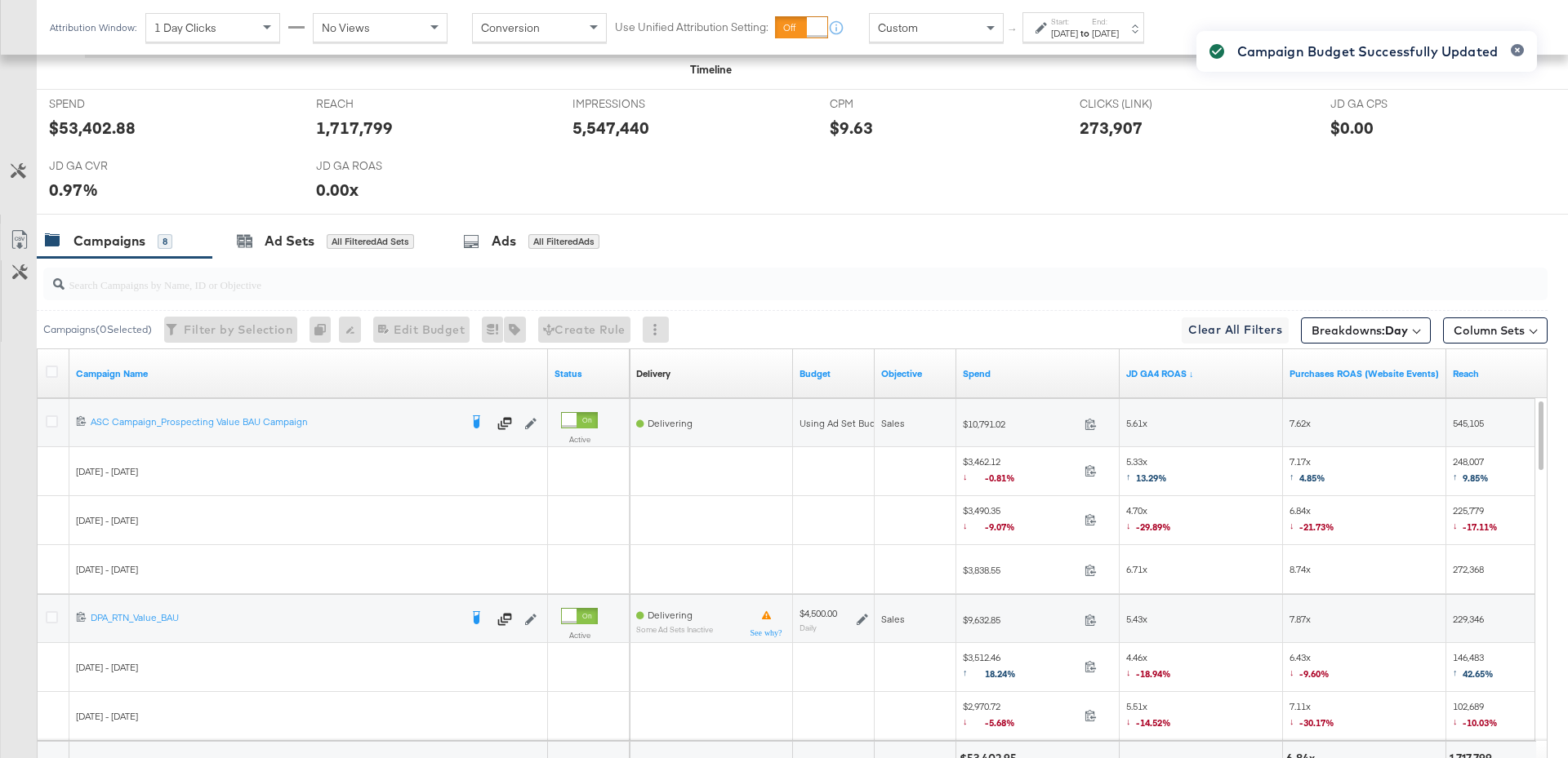
scroll to position [0, 0]
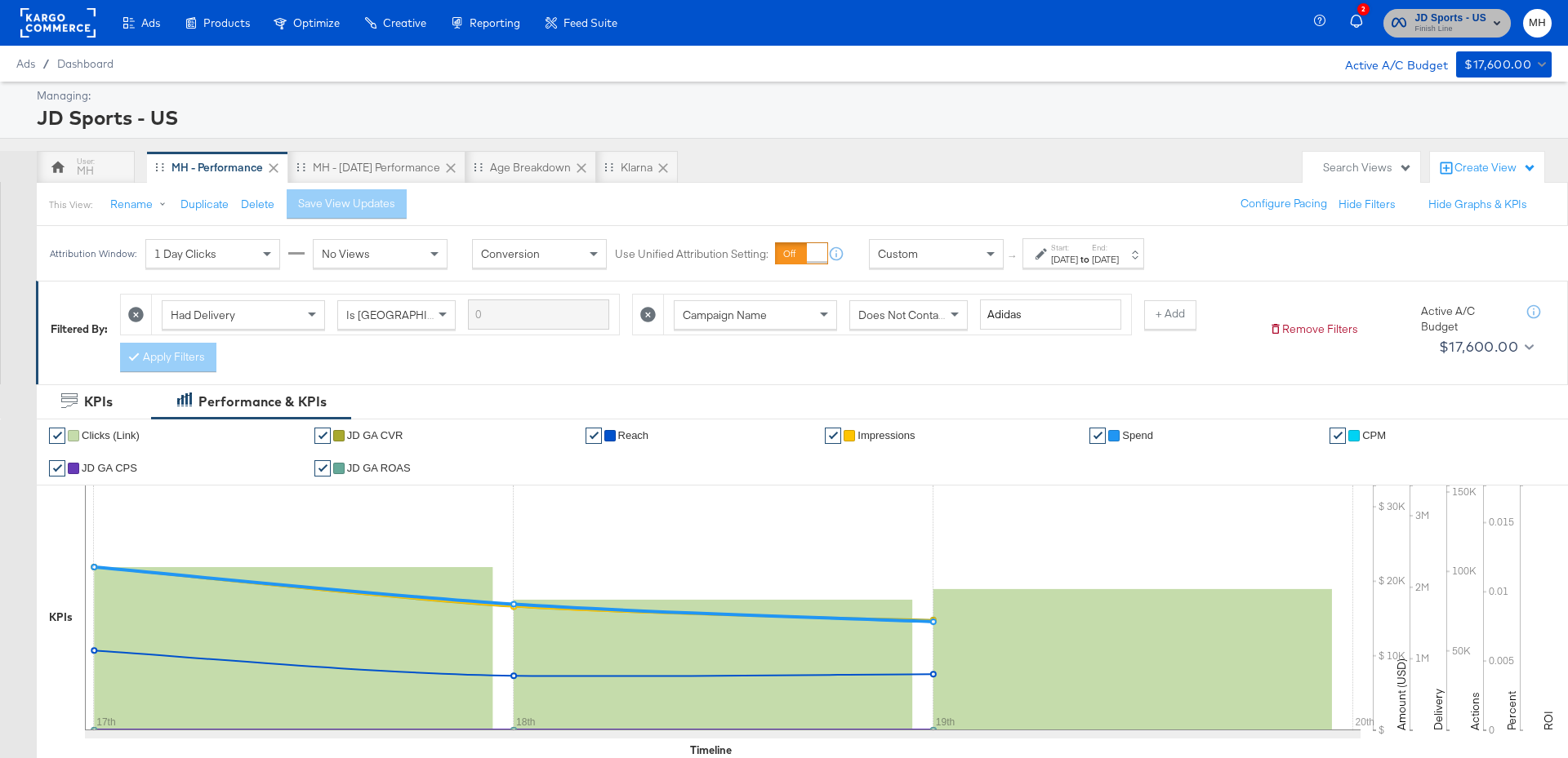
click at [1468, 23] on span "Finish Line" at bounding box center [1450, 30] width 72 height 13
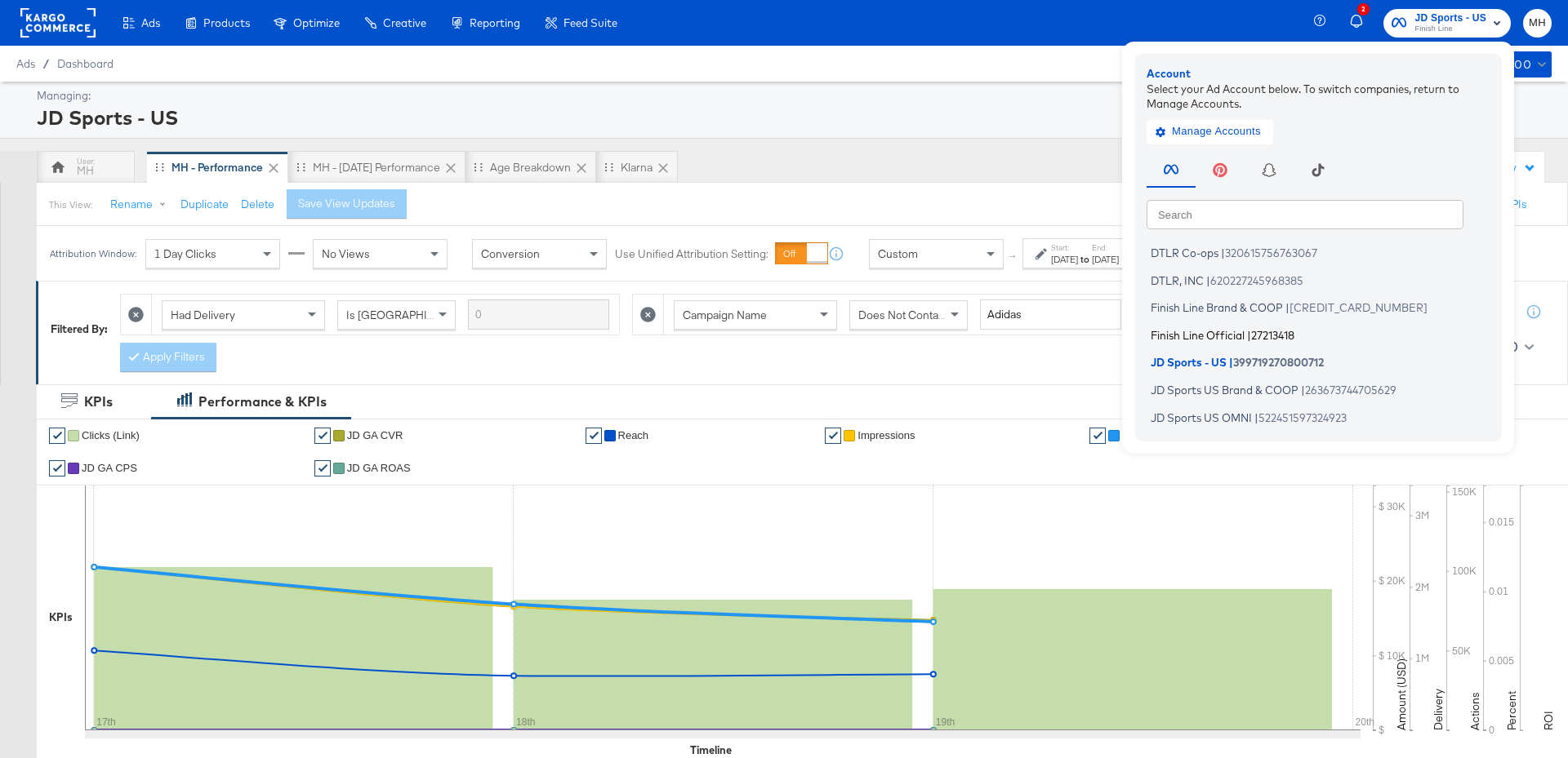
click at [1210, 334] on span "Finish Line Official" at bounding box center [1198, 335] width 94 height 13
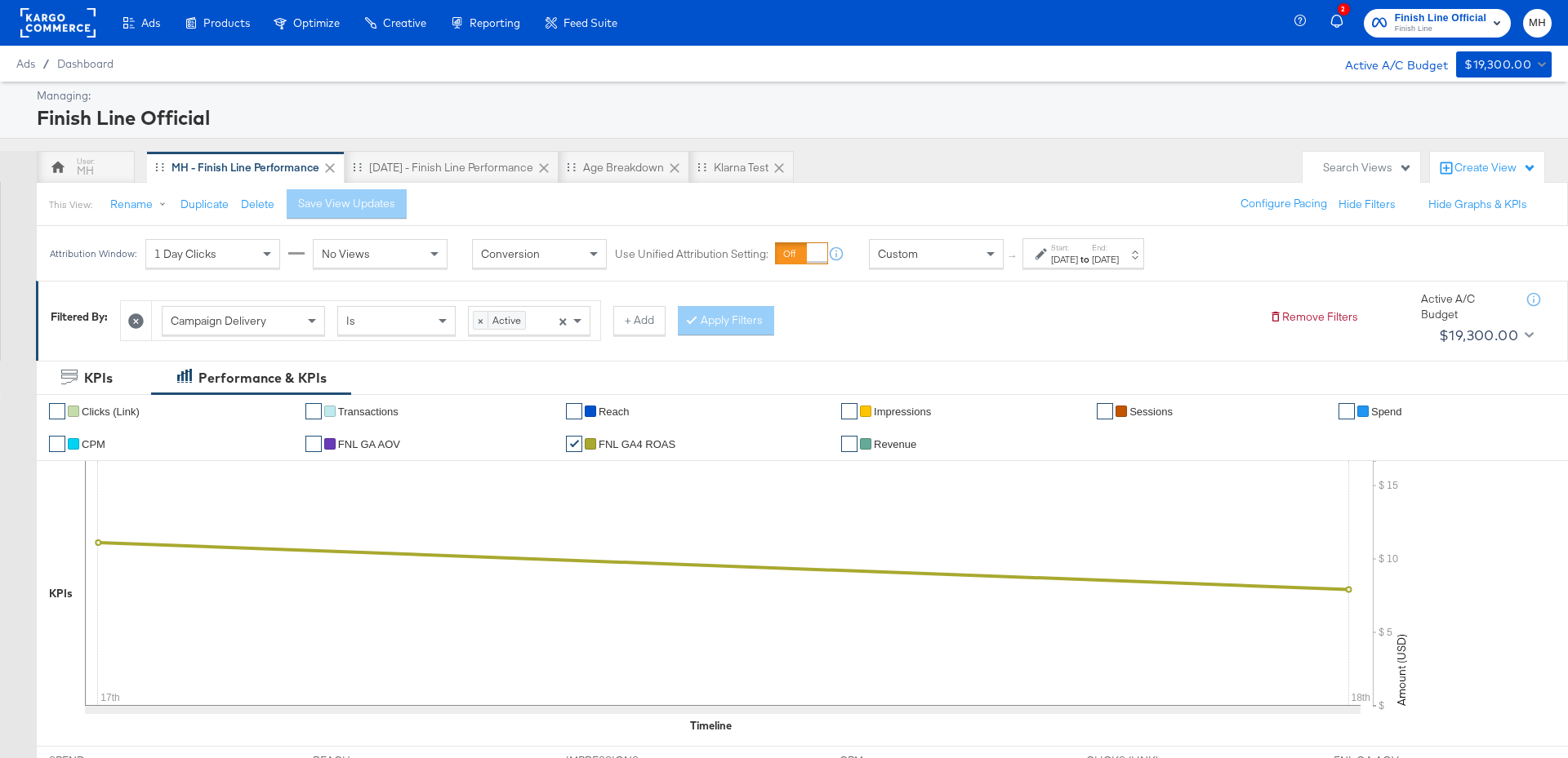
click at [1113, 243] on div "Start: [DATE] to End: [DATE]" at bounding box center [1085, 254] width 68 height 23
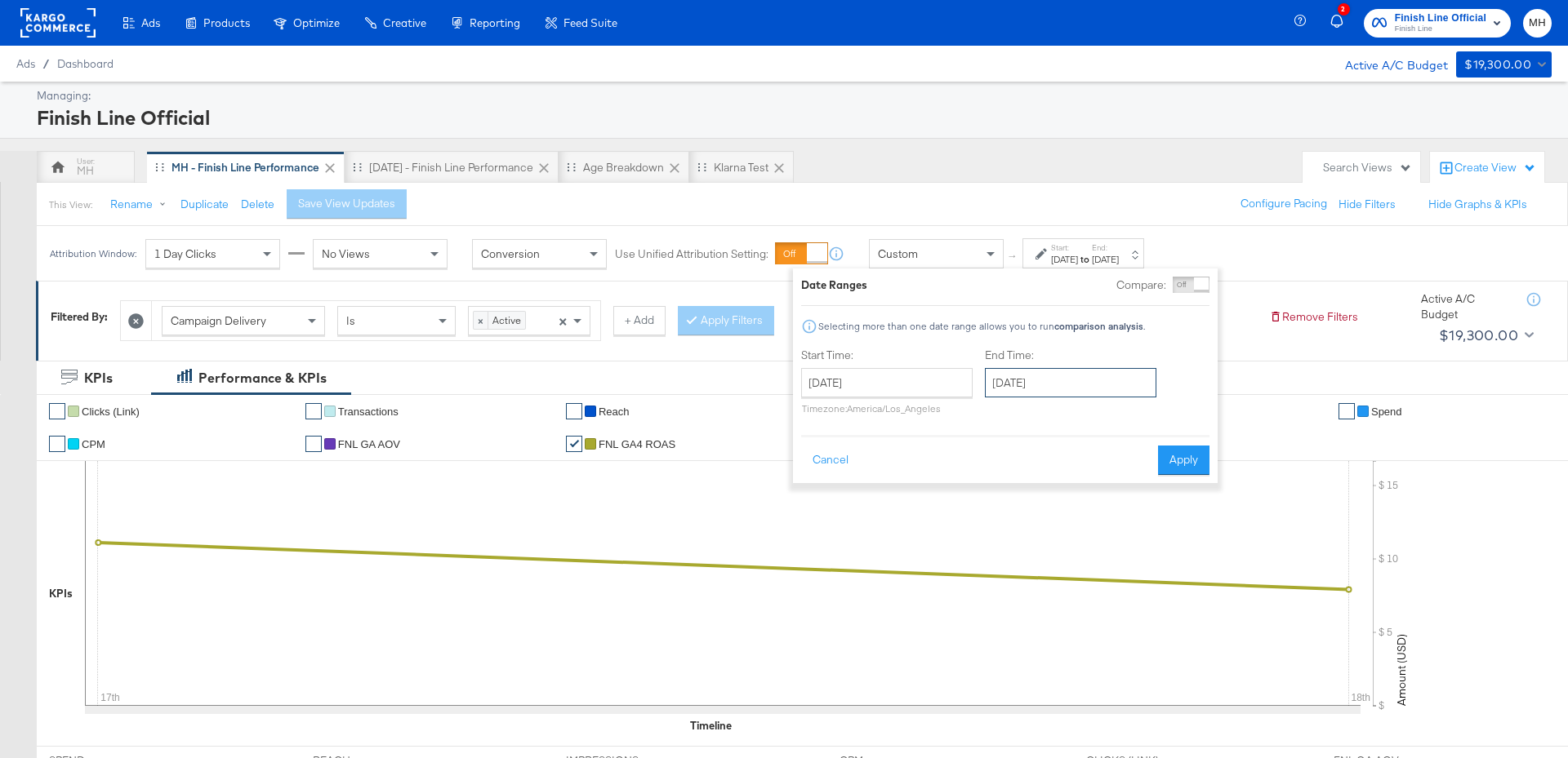
click at [1086, 392] on input "[DATE]" at bounding box center [1071, 383] width 172 height 30
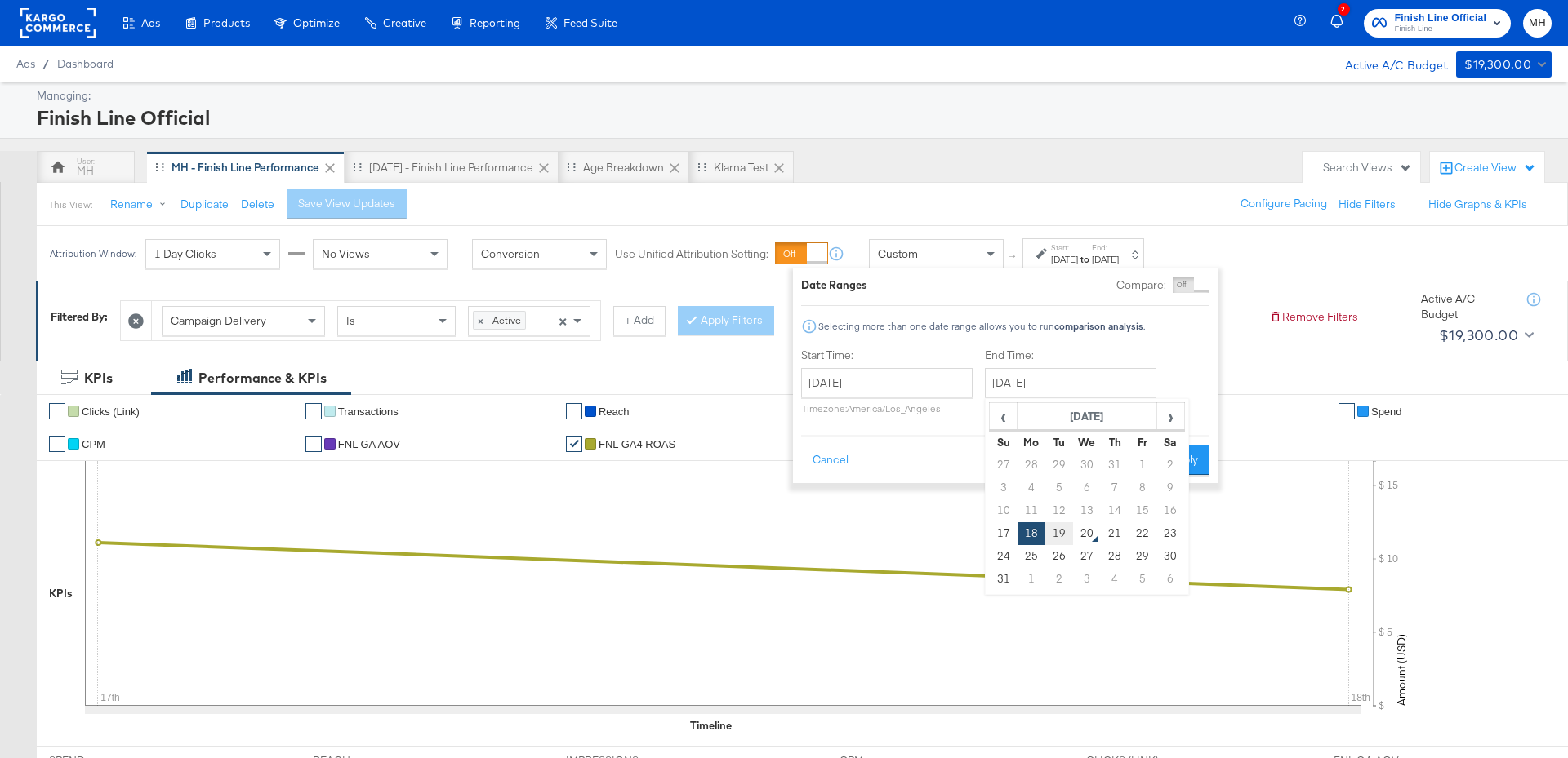
click at [1062, 528] on td "19" at bounding box center [1060, 533] width 28 height 23
type input "[DATE]"
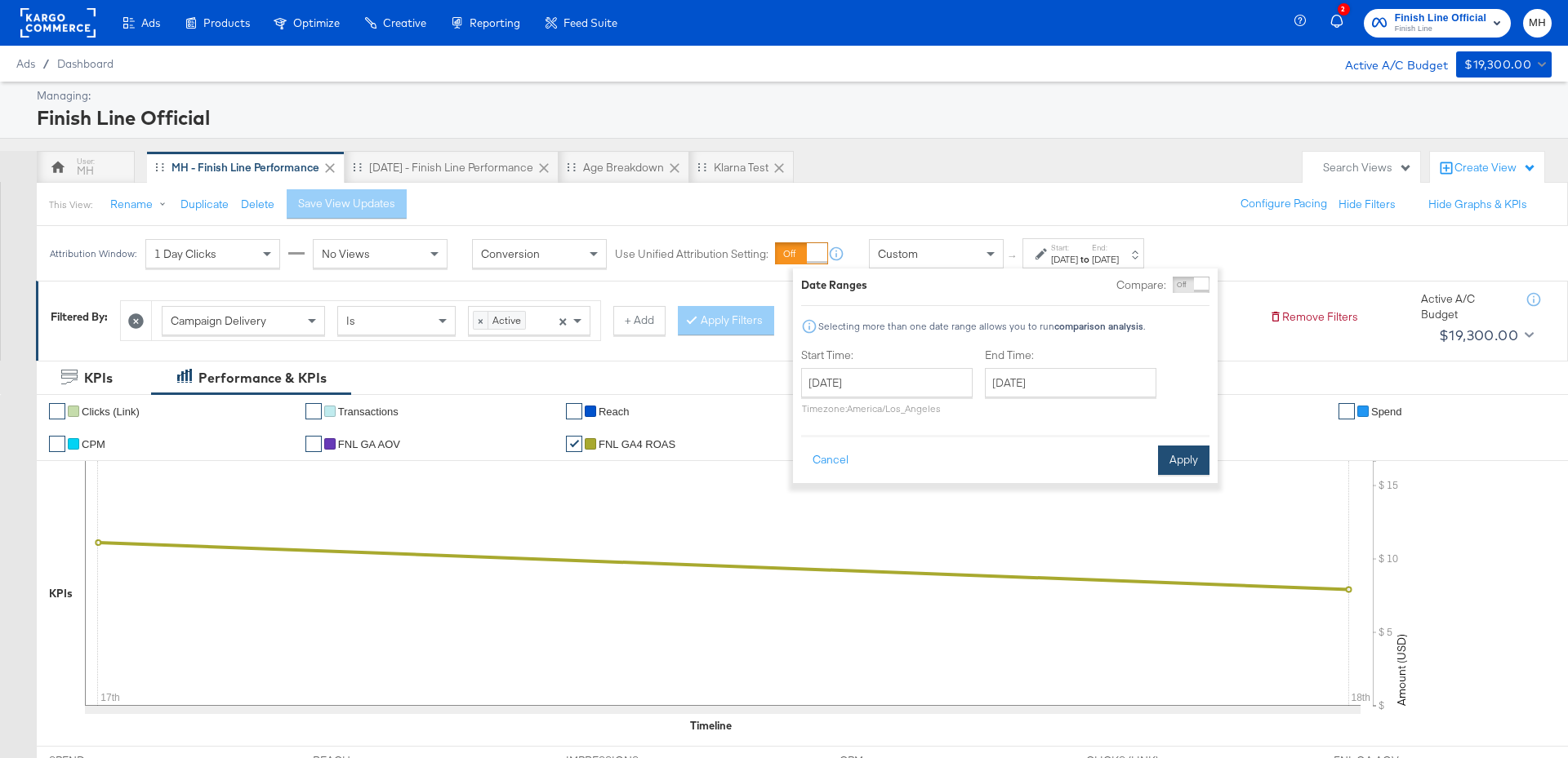
click at [1189, 454] on button "Apply" at bounding box center [1183, 461] width 51 height 30
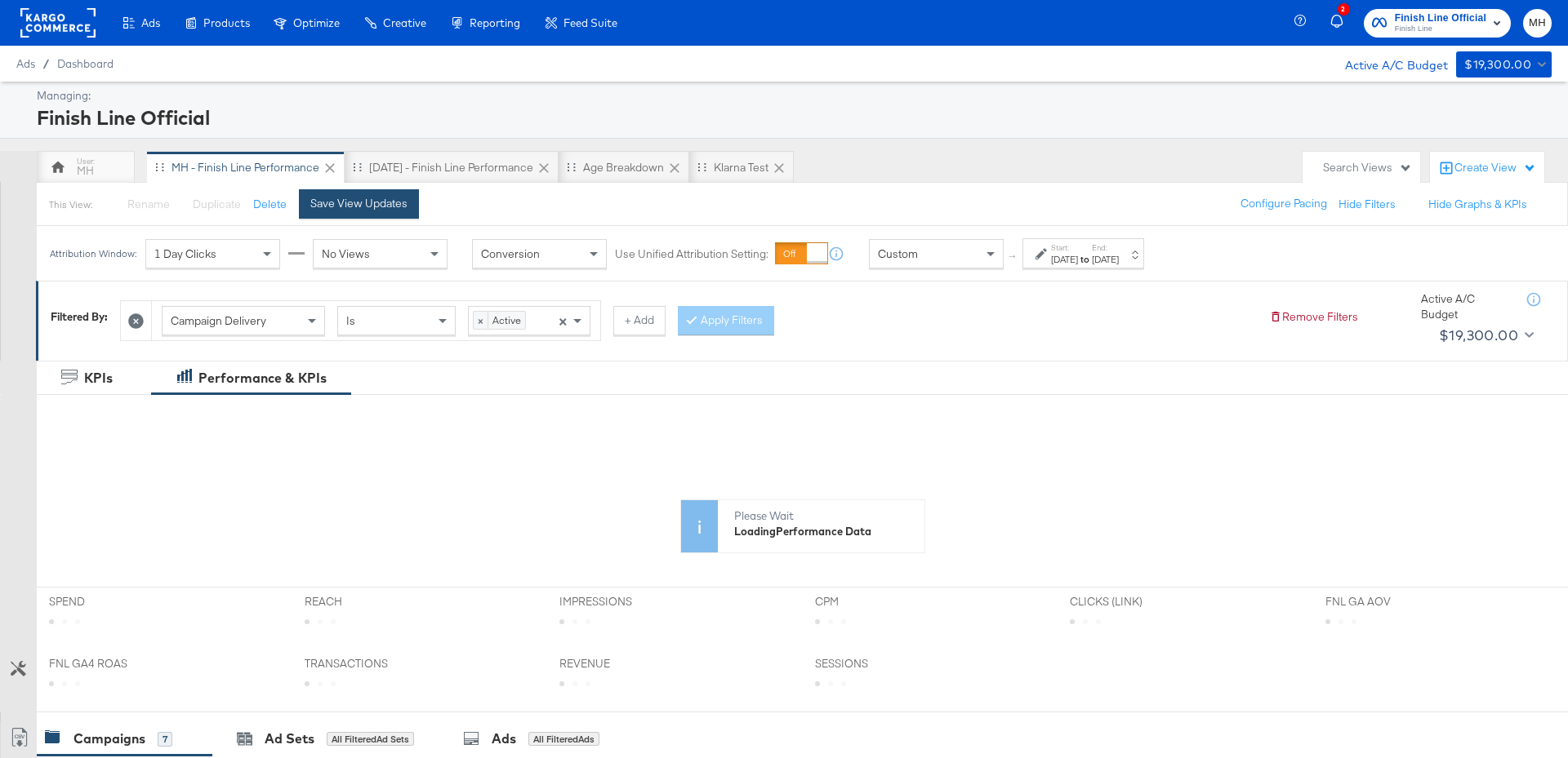
click at [363, 207] on div "Save View Updates" at bounding box center [359, 203] width 97 height 16
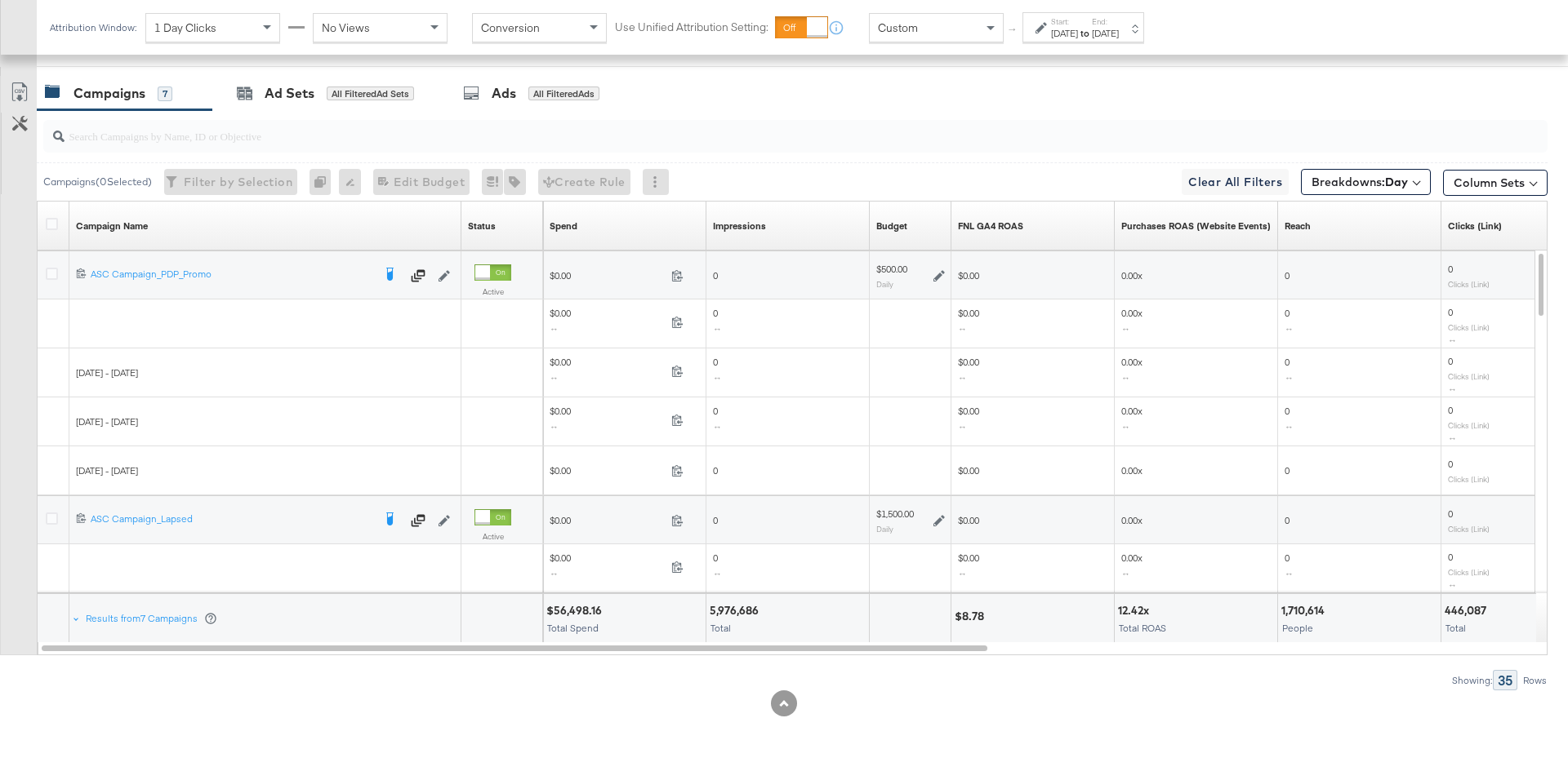
scroll to position [805, 0]
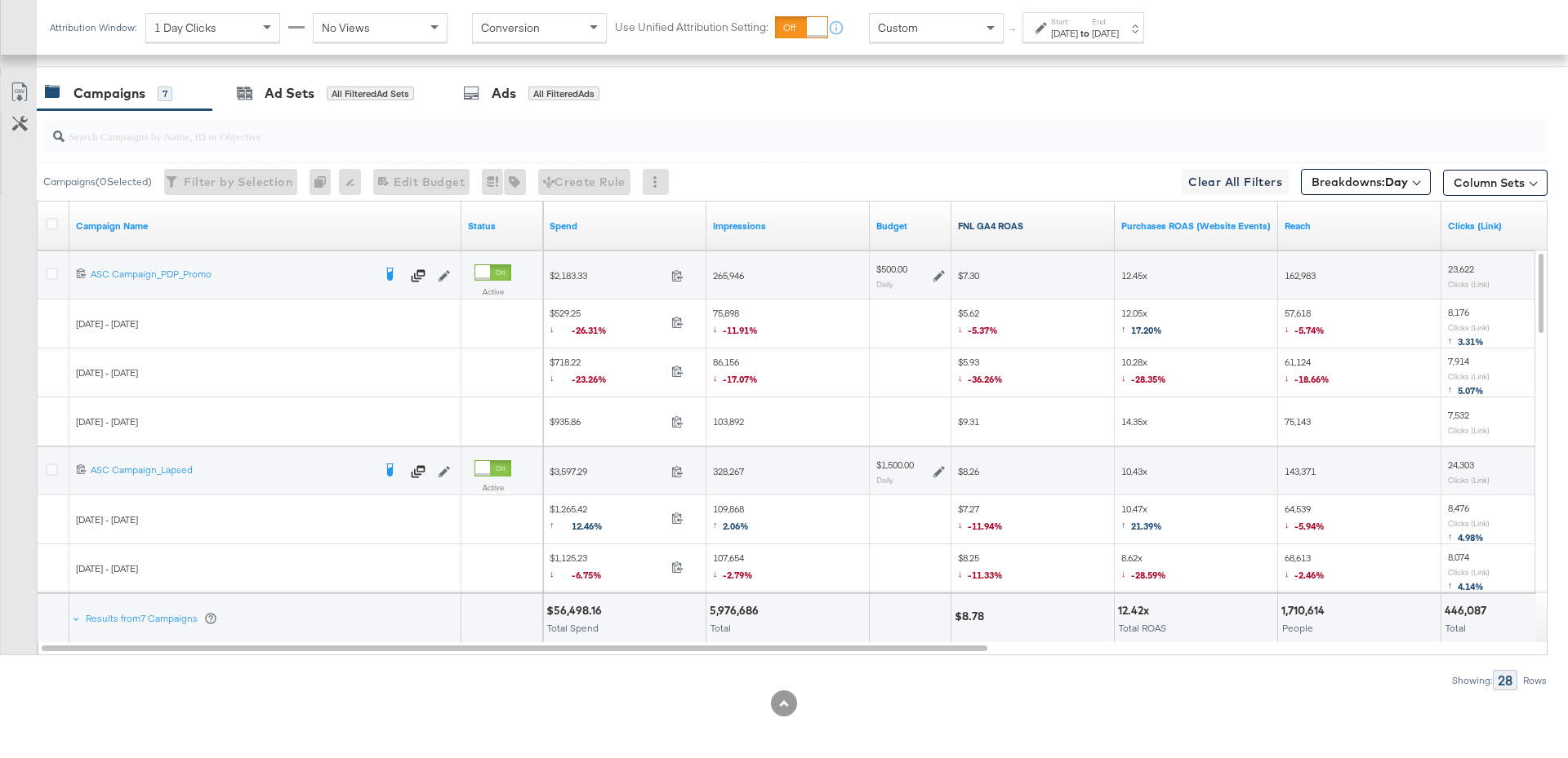
click at [1046, 225] on link "FNL GA4 ROAS" at bounding box center [1033, 227] width 150 height 13
click at [50, 269] on icon at bounding box center [51, 273] width 12 height 12
click at [0, 0] on input "checkbox" at bounding box center [0, 0] width 0 height 0
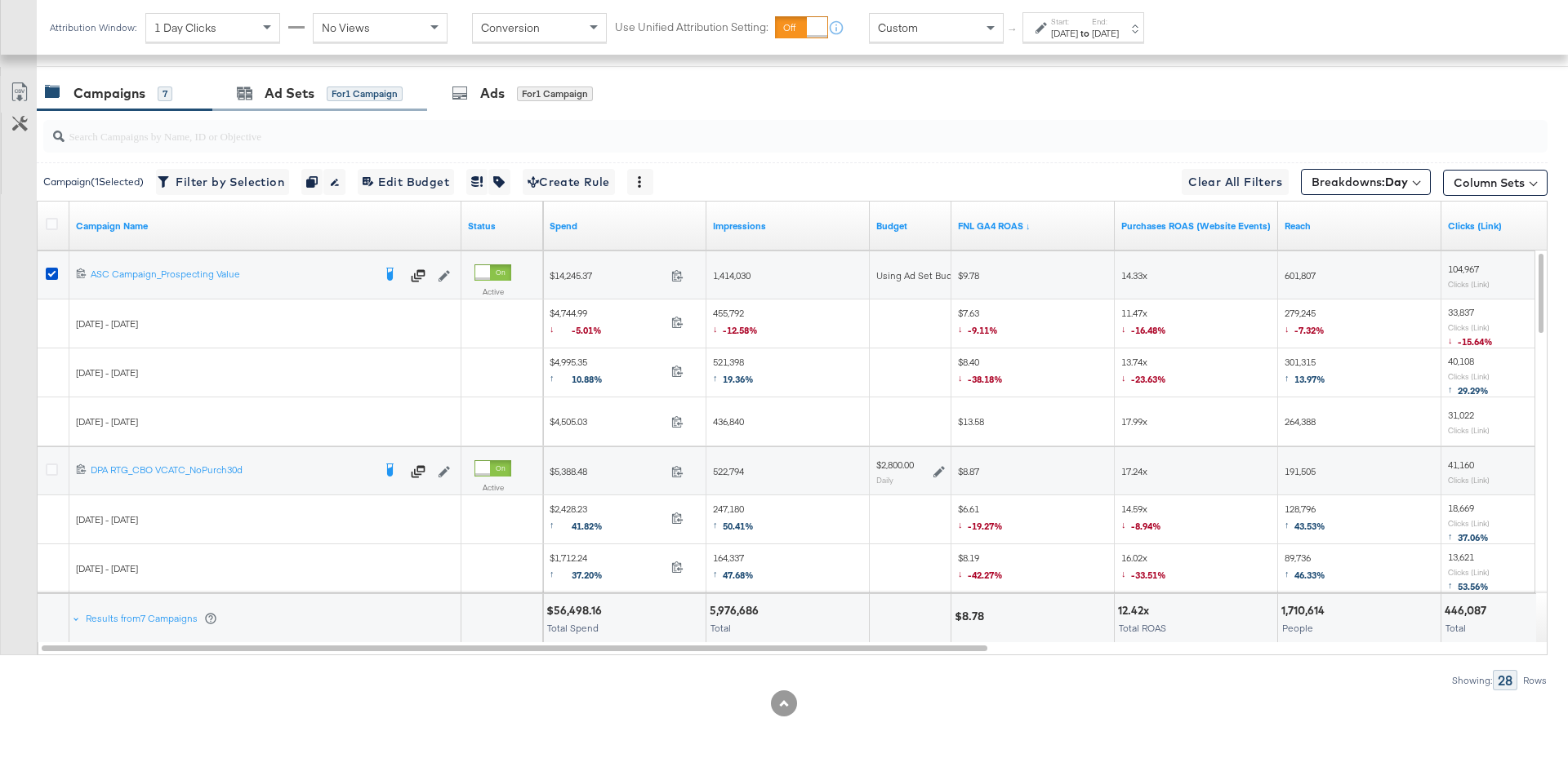
click at [336, 99] on div "Ad Sets for 1 Campaign" at bounding box center [320, 93] width 215 height 35
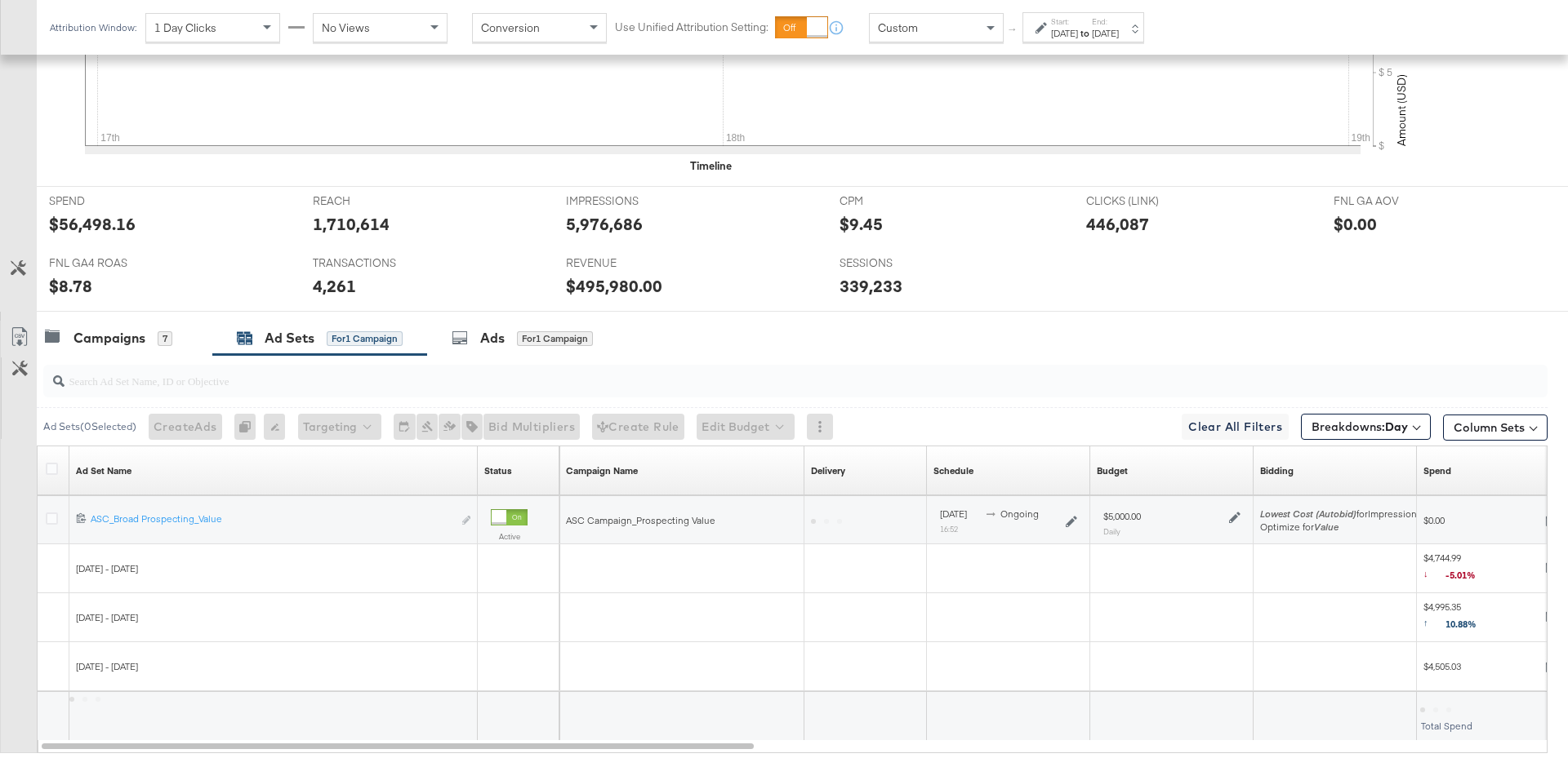
scroll to position [658, 0]
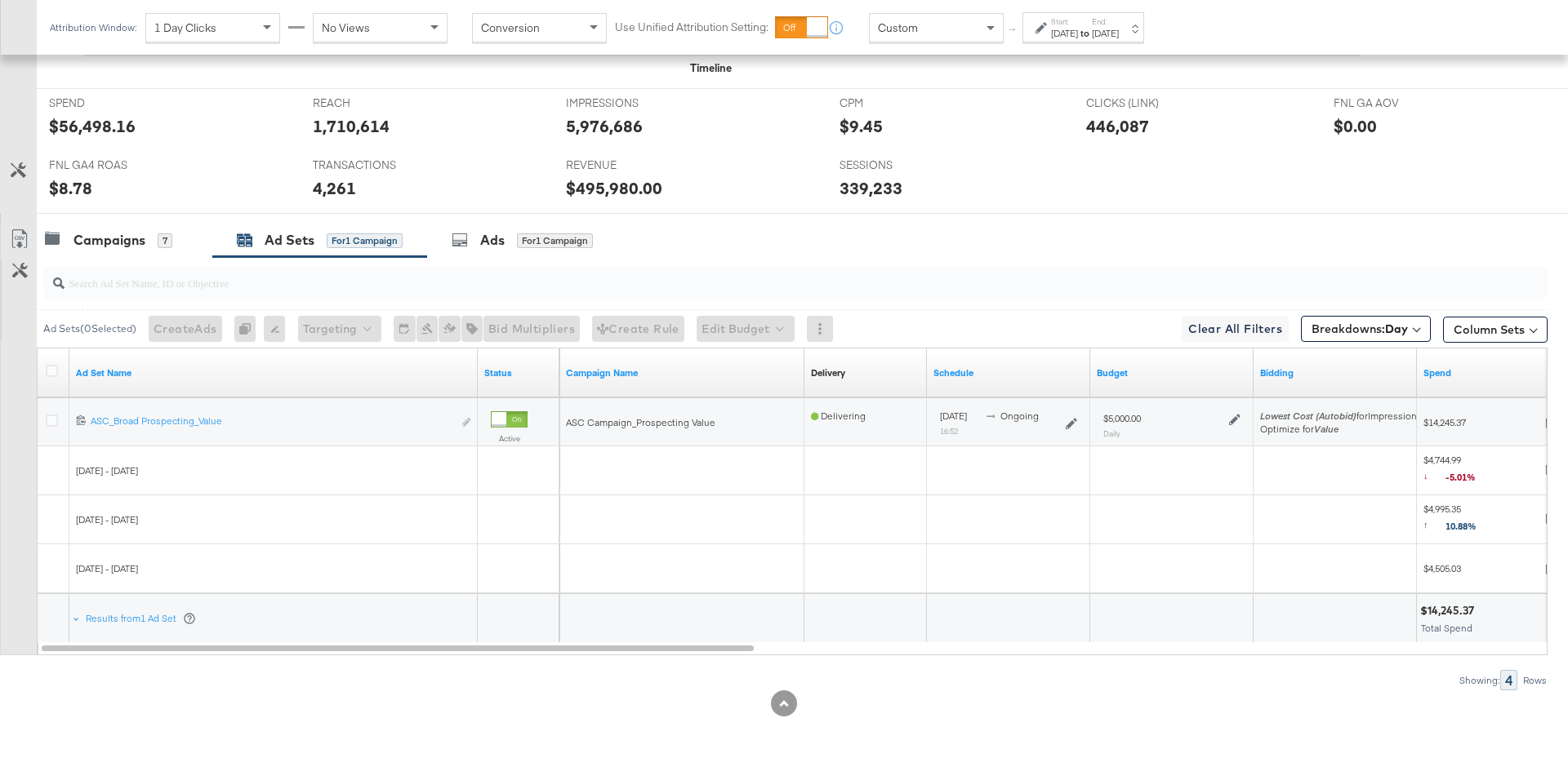
click at [1232, 418] on icon at bounding box center [1235, 420] width 11 height 11
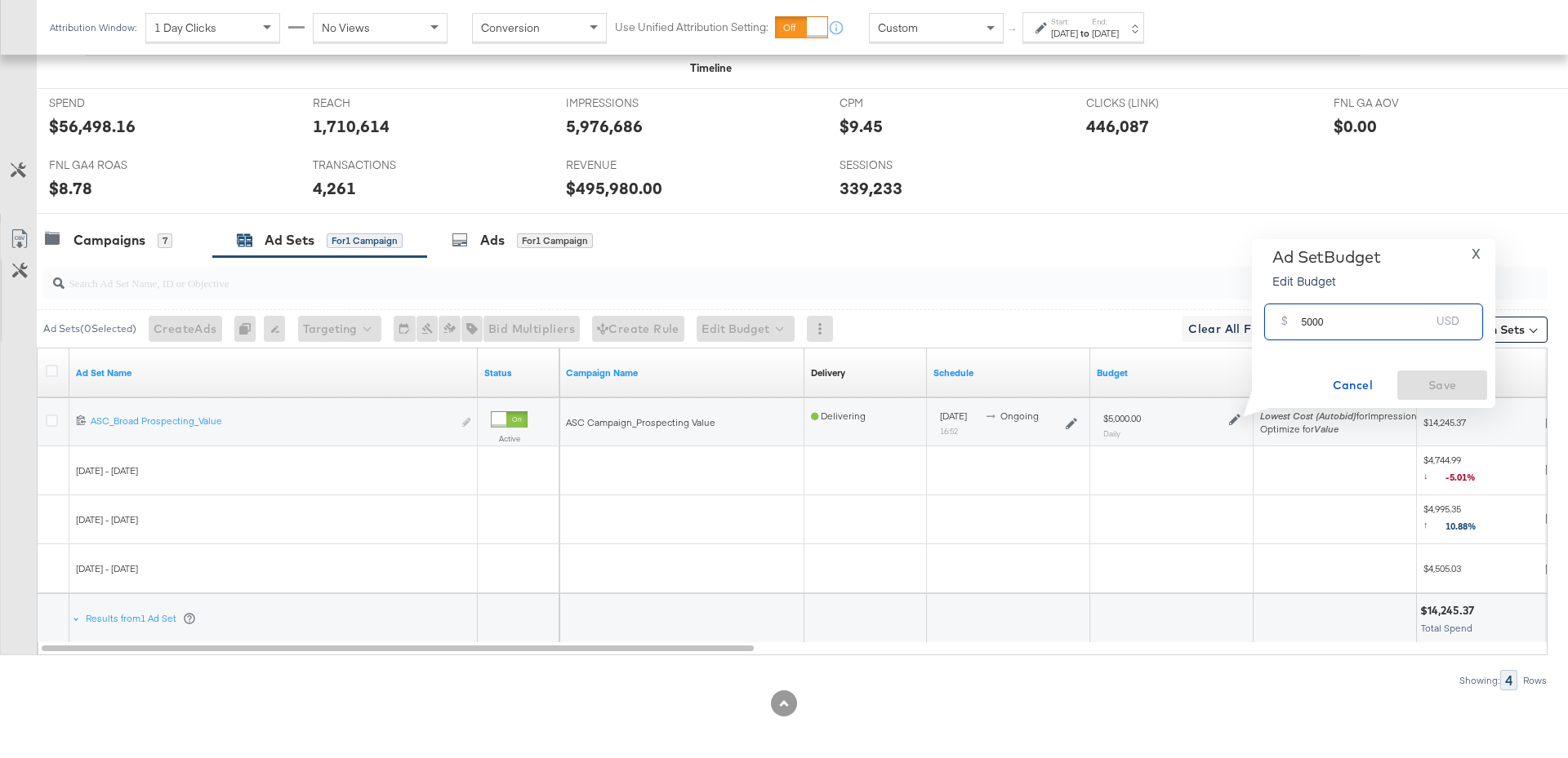
drag, startPoint x: 1329, startPoint y: 327, endPoint x: 1294, endPoint y: 327, distance: 35.0
click at [1294, 327] on div "$ 5000 USD" at bounding box center [1373, 322] width 219 height 36
type input "6000"
click at [1450, 381] on span "Save" at bounding box center [1442, 386] width 76 height 21
click at [138, 241] on div "Campaigns" at bounding box center [109, 241] width 72 height 19
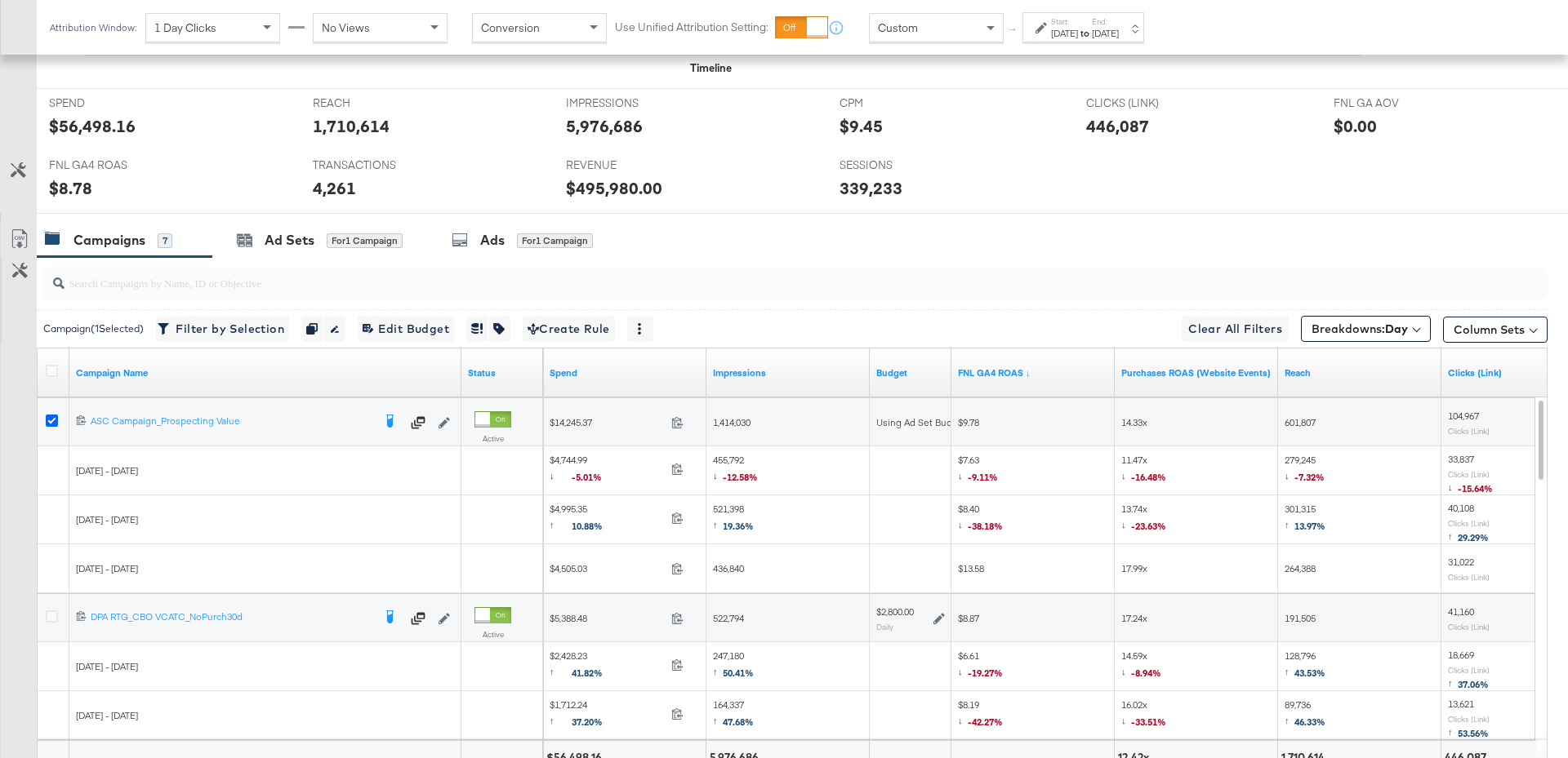
click at [53, 418] on icon at bounding box center [51, 420] width 12 height 12
click at [0, 0] on input "checkbox" at bounding box center [0, 0] width 0 height 0
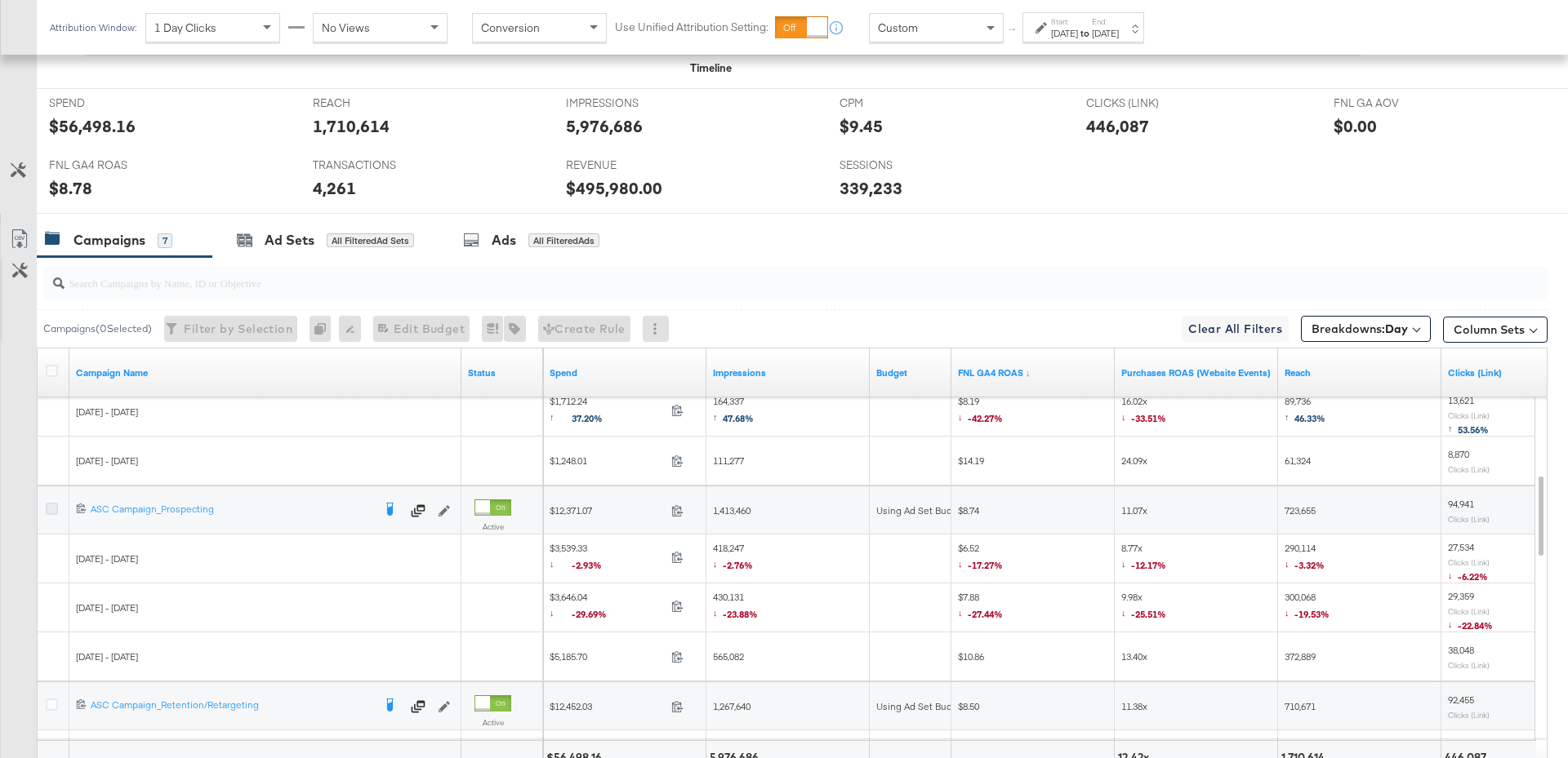
click at [50, 506] on icon at bounding box center [51, 508] width 12 height 12
click at [0, 0] on input "checkbox" at bounding box center [0, 0] width 0 height 0
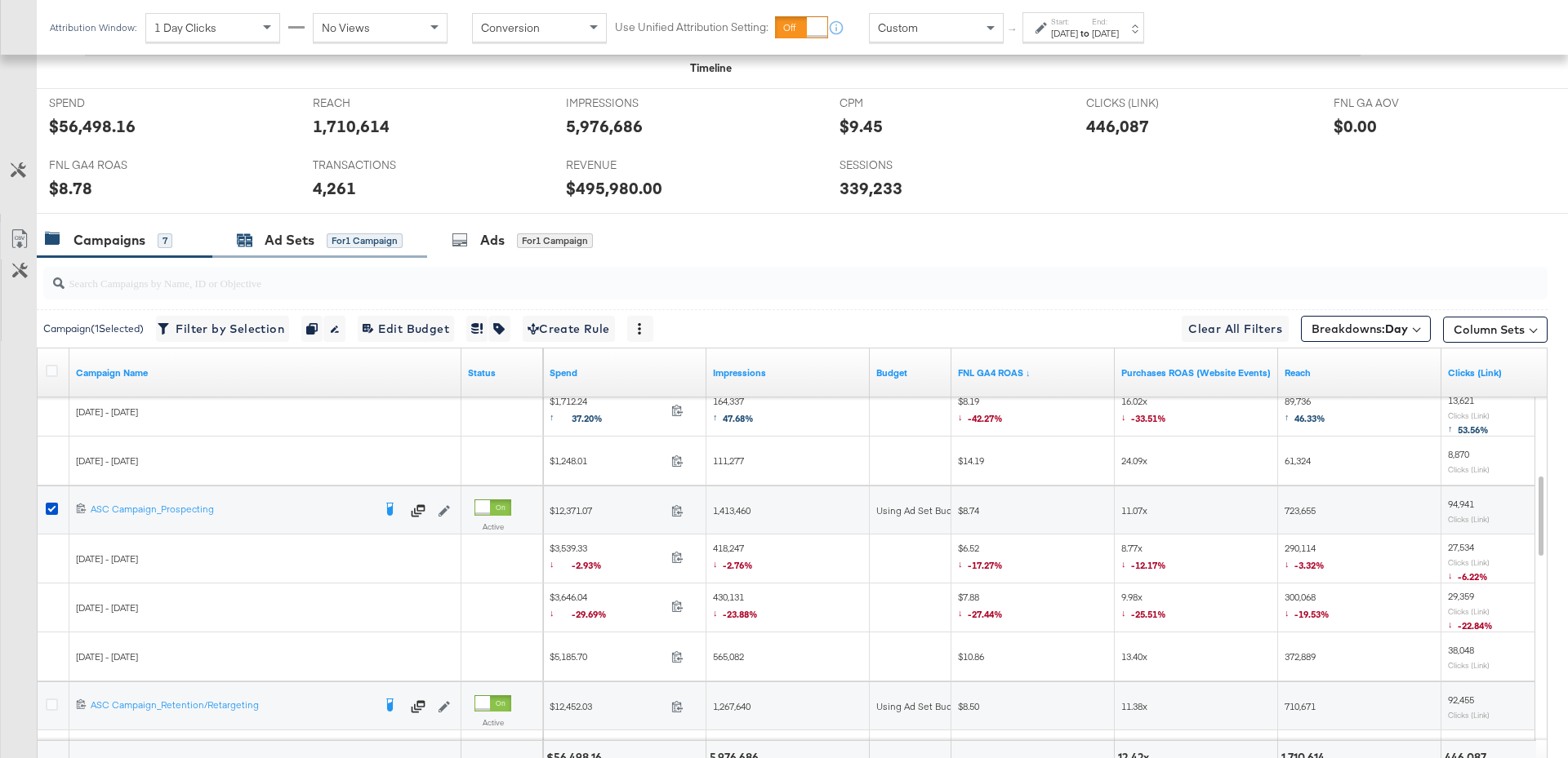
click at [303, 237] on div "Ad Sets" at bounding box center [289, 241] width 49 height 19
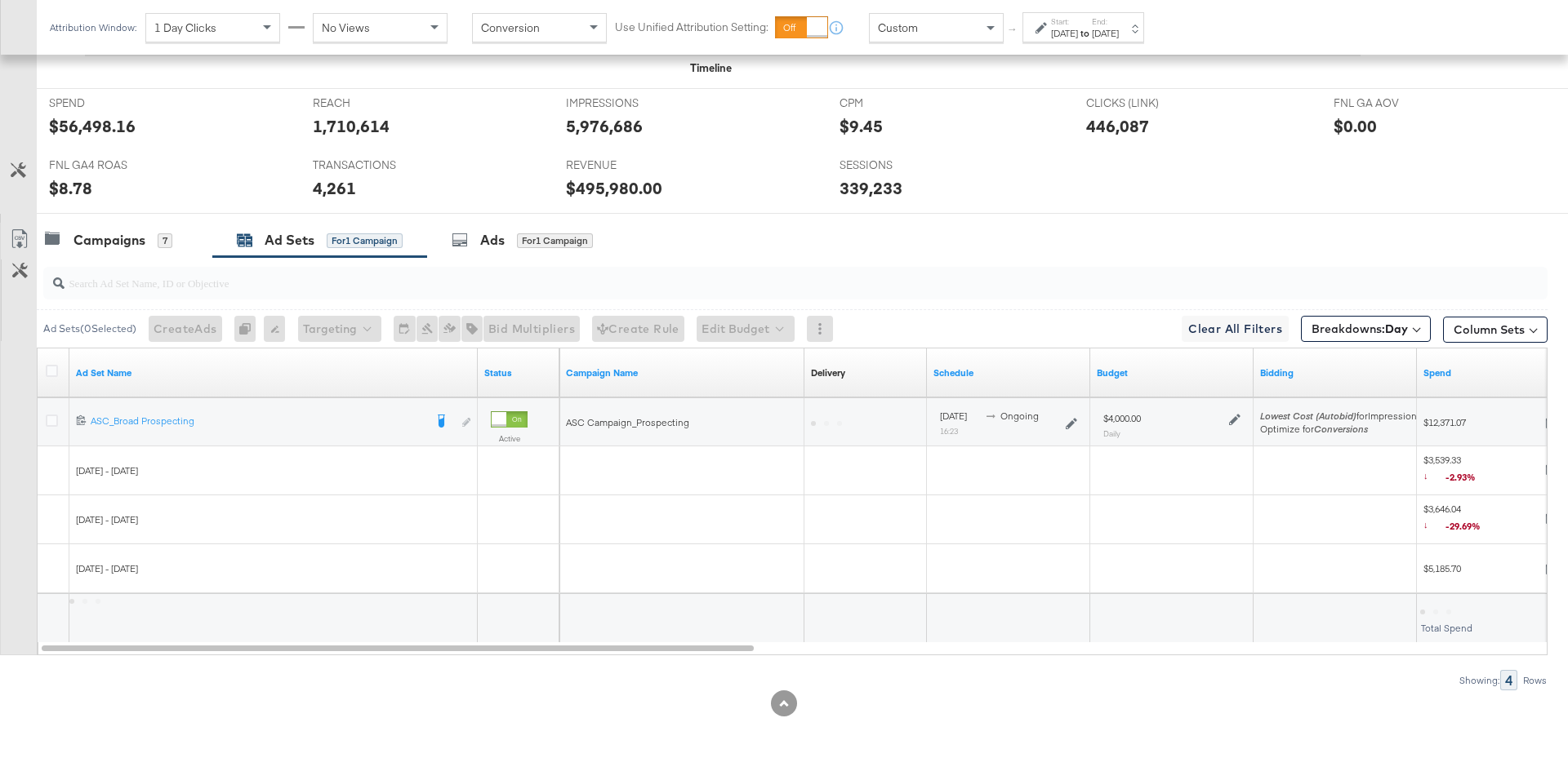
click at [1237, 414] on icon at bounding box center [1235, 420] width 11 height 11
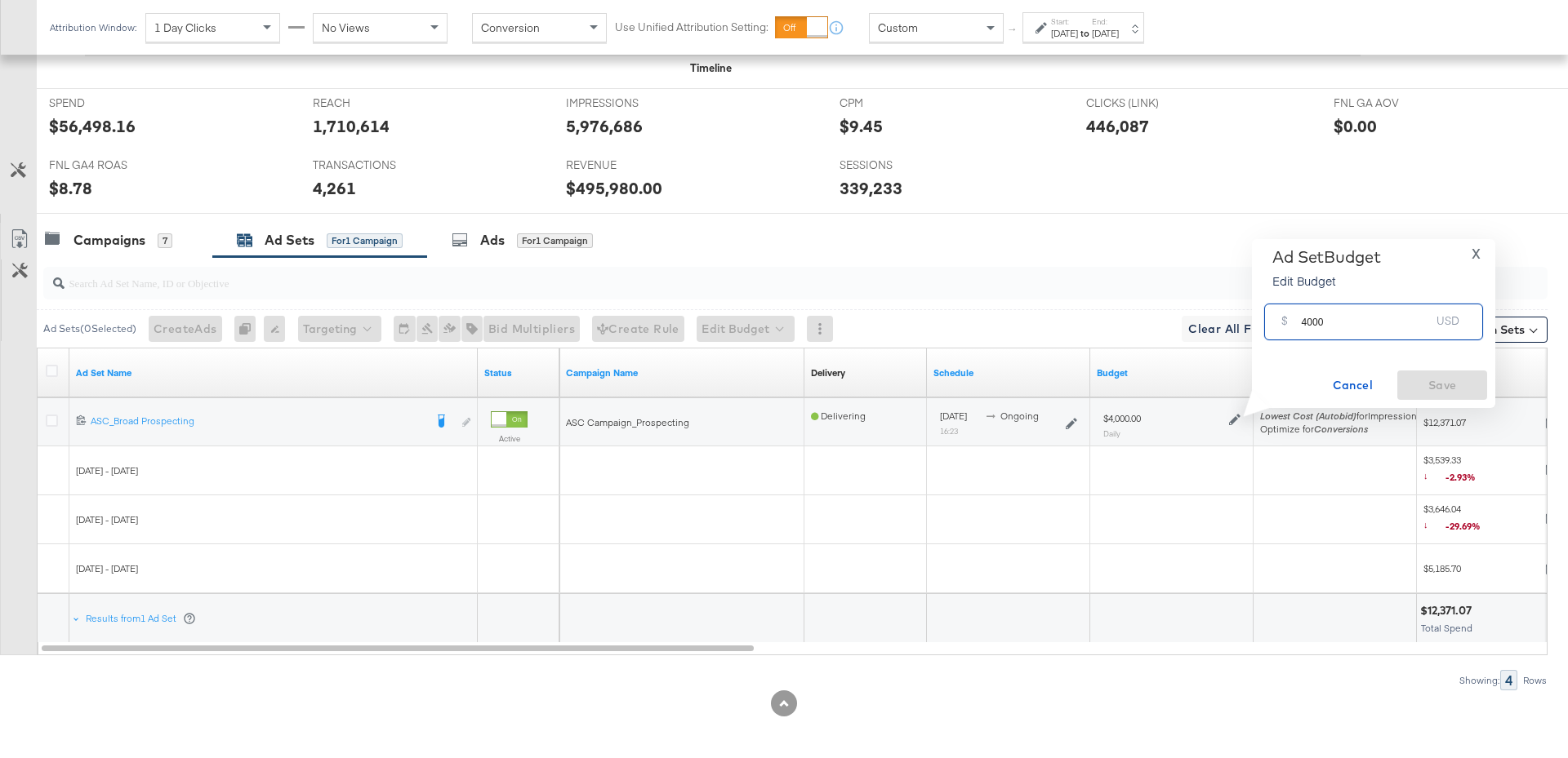
drag, startPoint x: 1335, startPoint y: 327, endPoint x: 1297, endPoint y: 324, distance: 38.1
click at [1297, 324] on div "$ 4000 USD" at bounding box center [1373, 322] width 219 height 36
type input "5000"
click at [1451, 384] on span "Save" at bounding box center [1442, 386] width 76 height 21
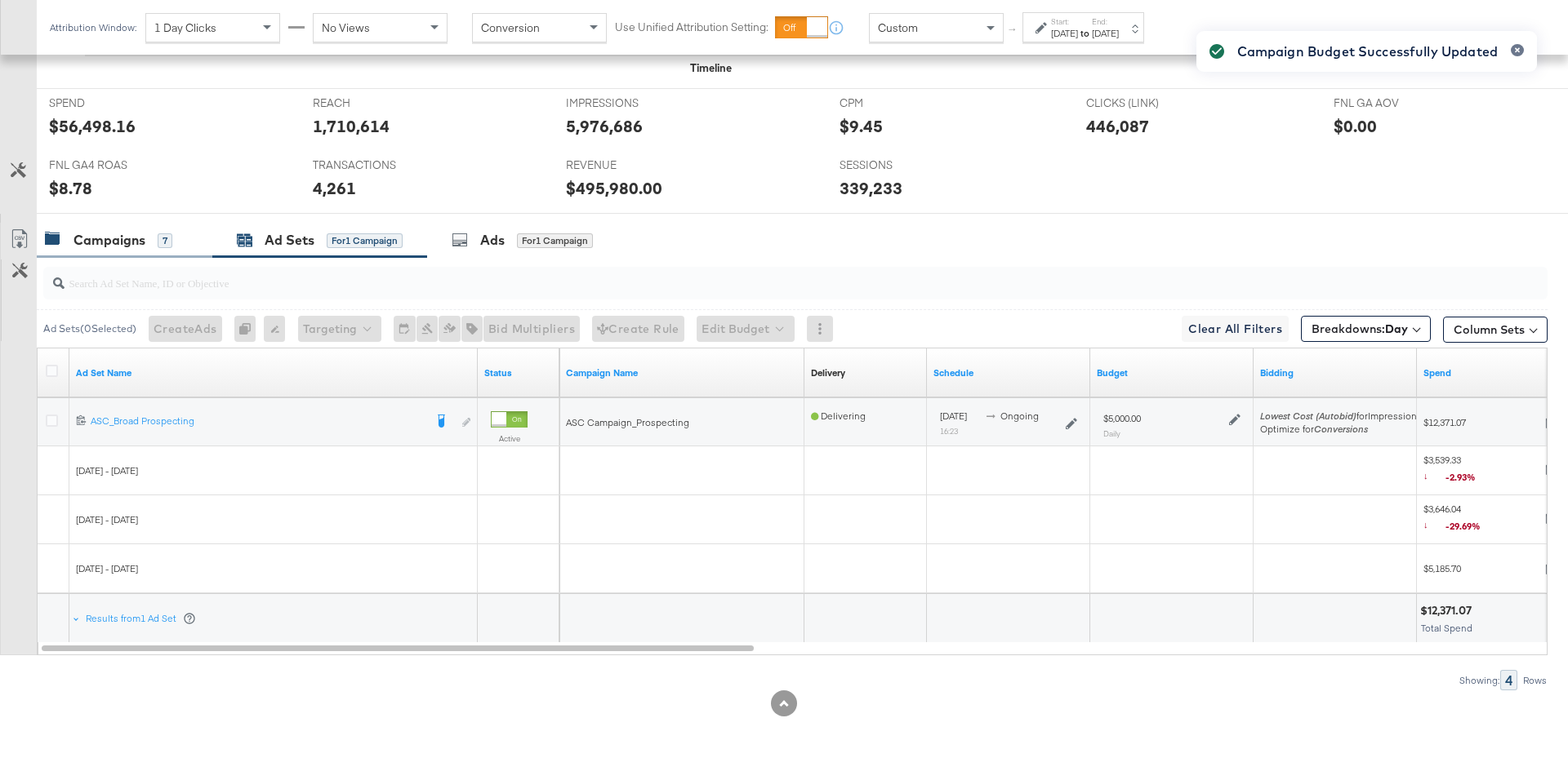
click at [137, 244] on div "Campaigns" at bounding box center [109, 241] width 72 height 19
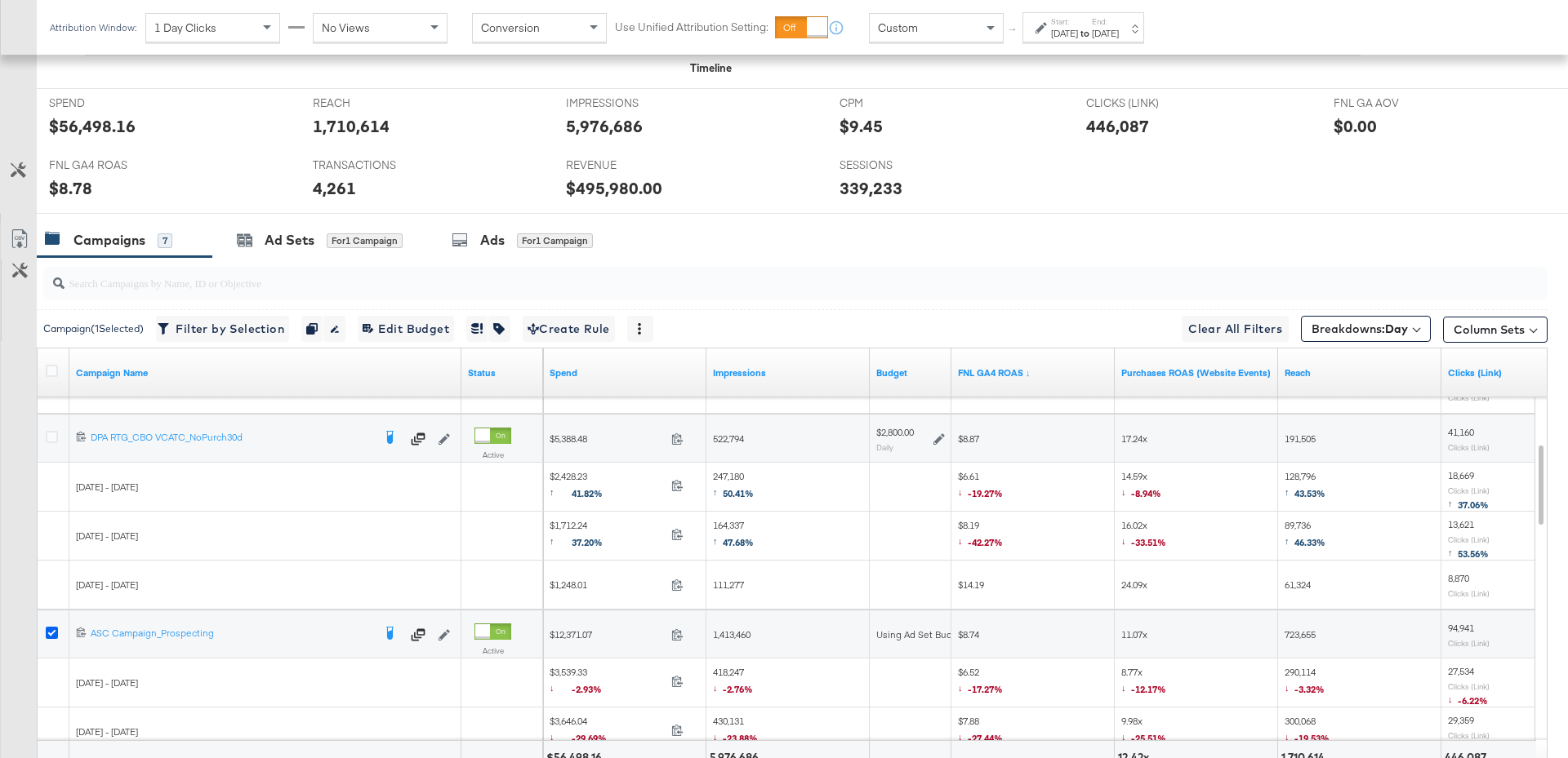
click at [52, 627] on icon at bounding box center [51, 632] width 12 height 12
click at [0, 0] on input "checkbox" at bounding box center [0, 0] width 0 height 0
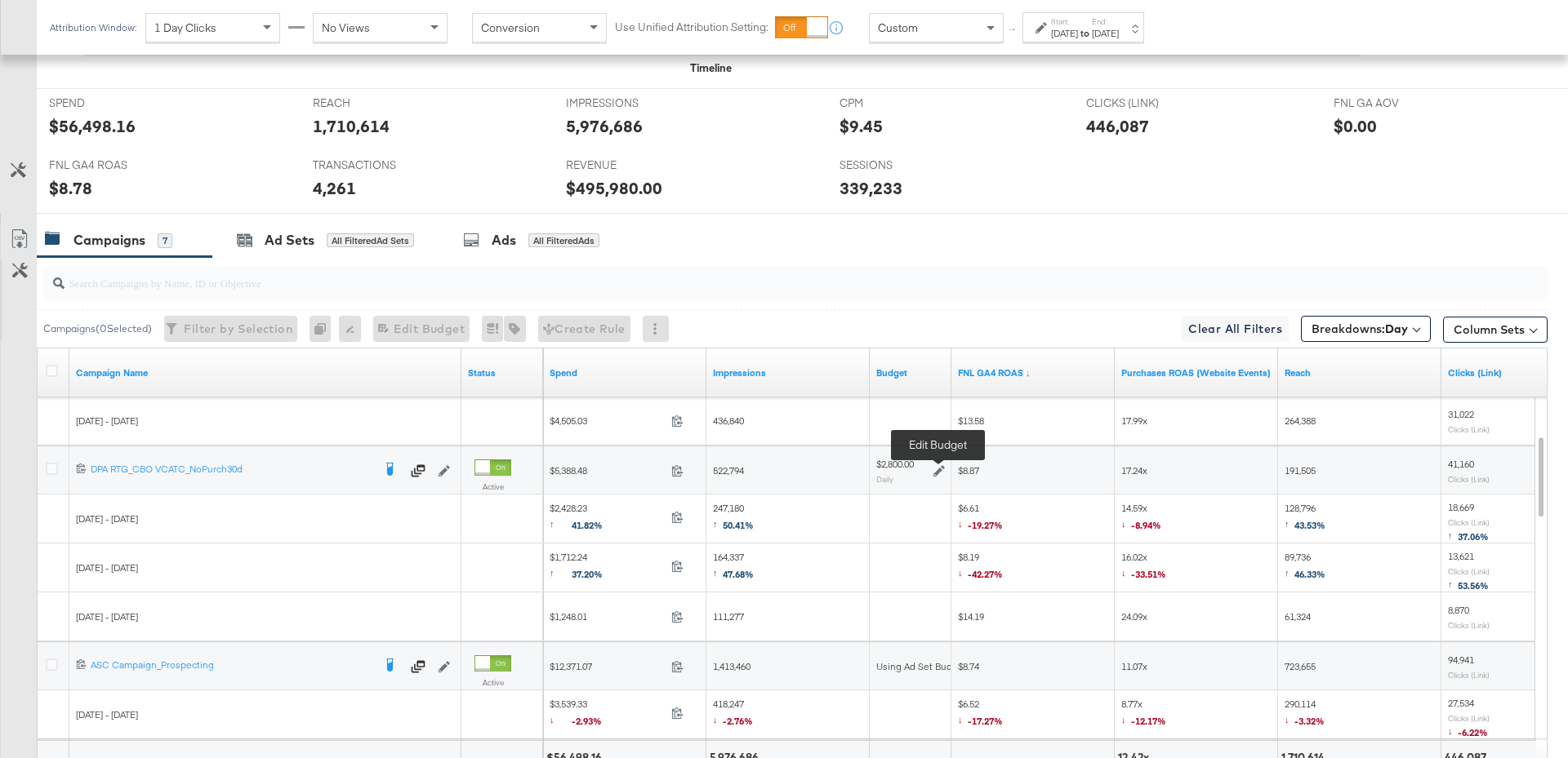
click at [939, 466] on icon at bounding box center [939, 471] width 11 height 11
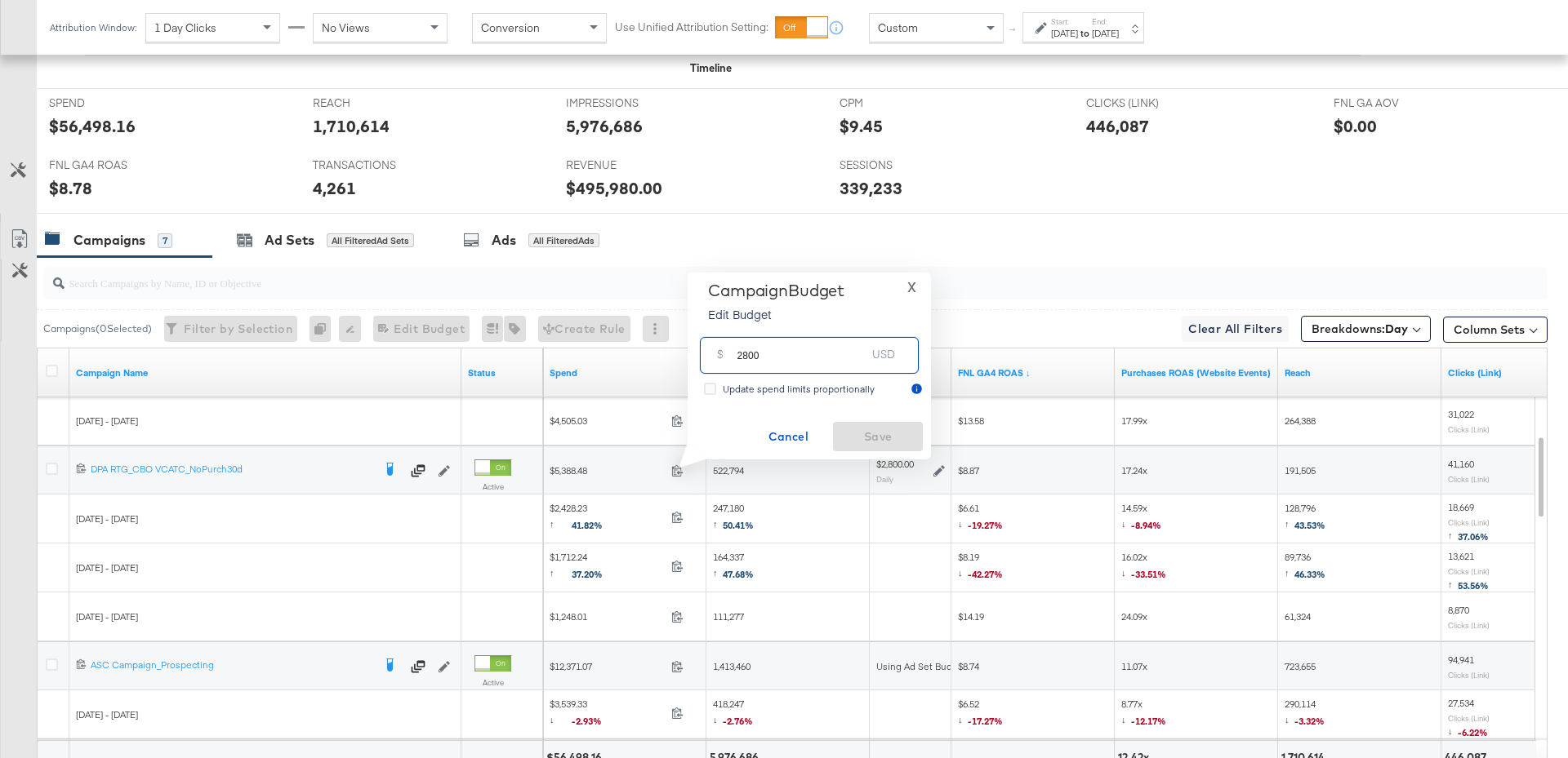
drag, startPoint x: 757, startPoint y: 357, endPoint x: 733, endPoint y: 357, distance: 24.0
click at [733, 357] on div "$ 2800 USD" at bounding box center [809, 355] width 219 height 36
type input "3000"
click at [858, 427] on span "Save" at bounding box center [878, 437] width 76 height 21
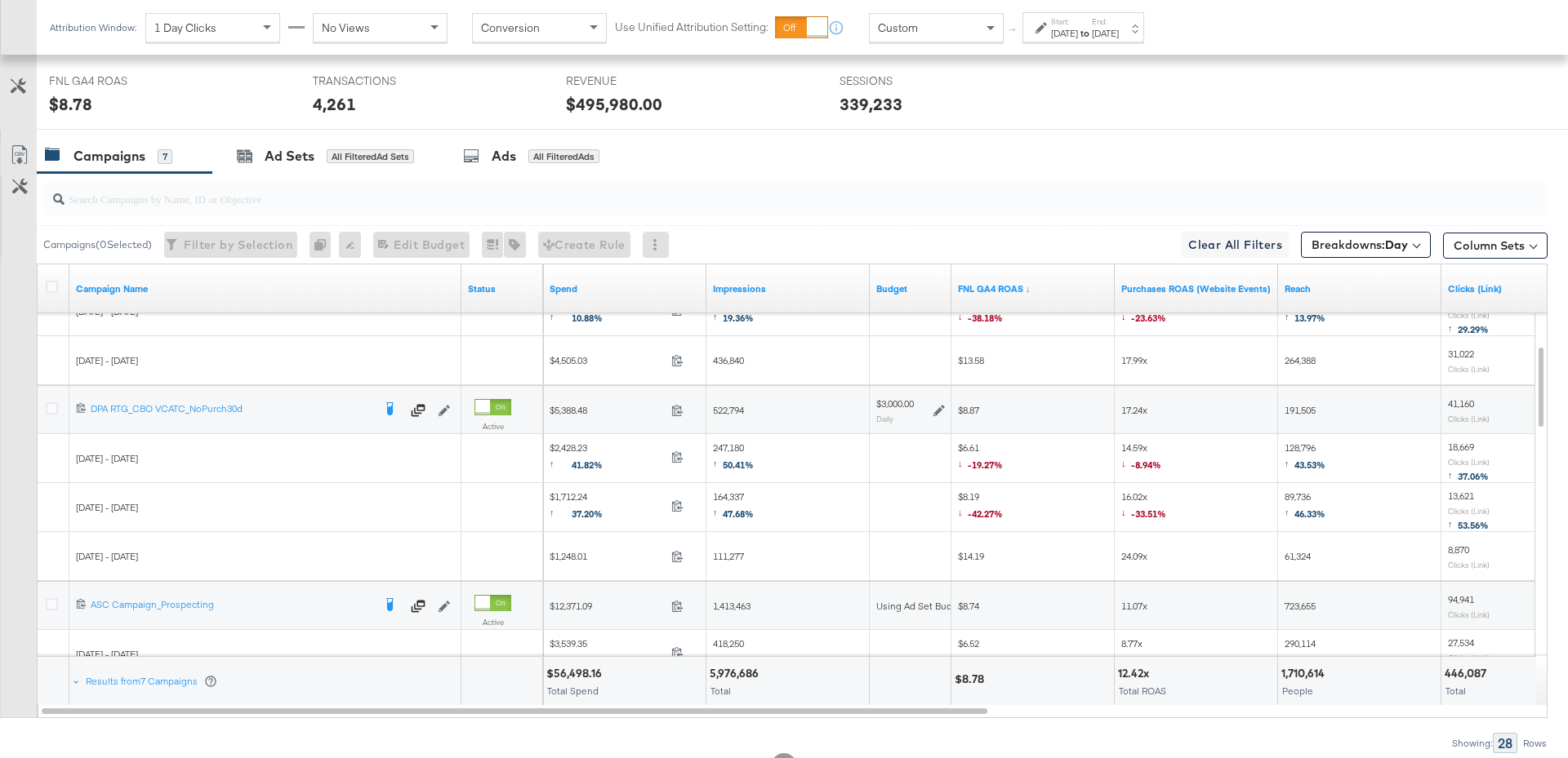
scroll to position [752, 0]
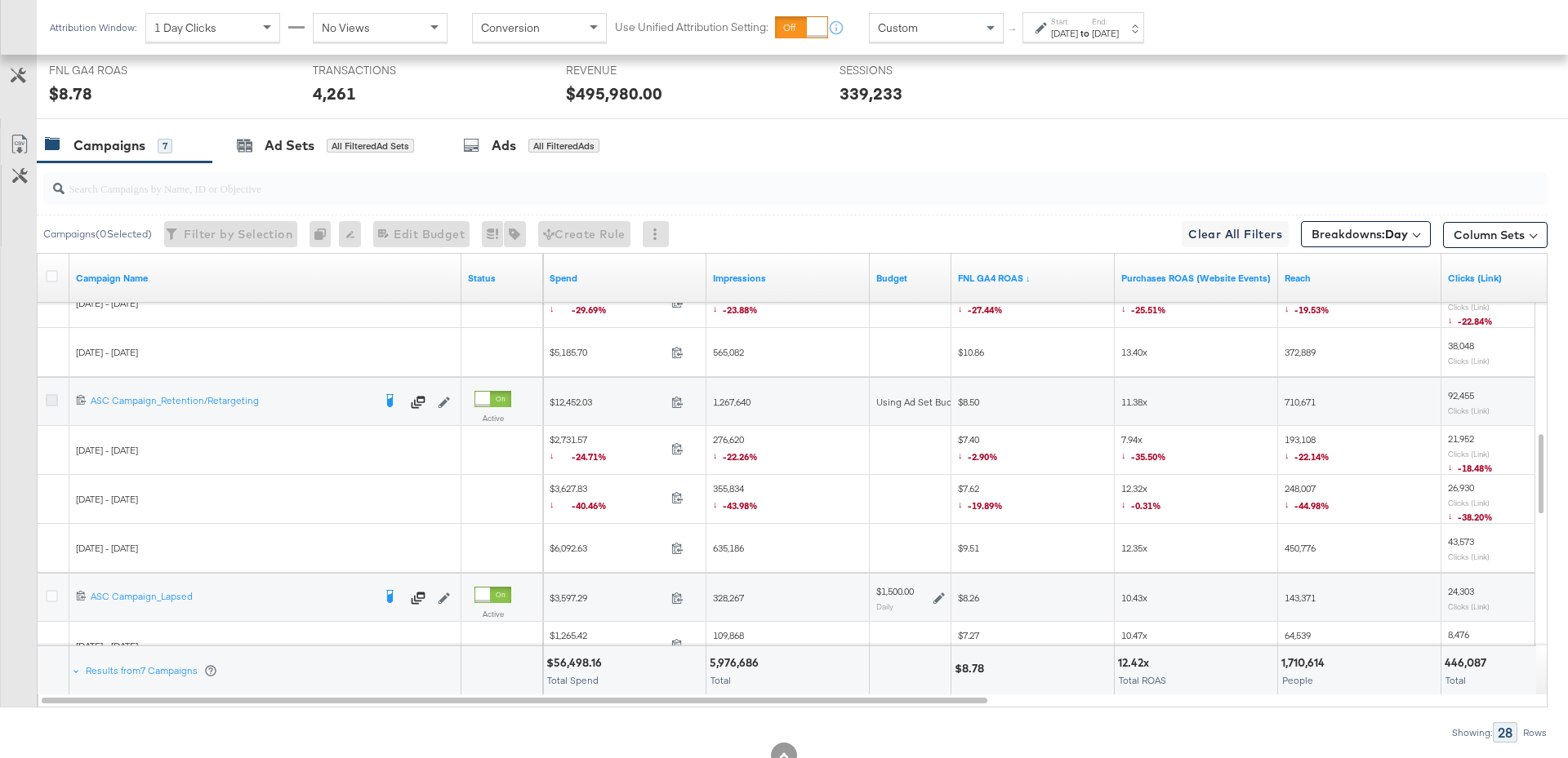
click at [50, 395] on icon at bounding box center [51, 400] width 12 height 12
click at [0, 0] on input "checkbox" at bounding box center [0, 0] width 0 height 0
click at [297, 154] on div "Ad Sets for 1 Campaign" at bounding box center [320, 145] width 215 height 35
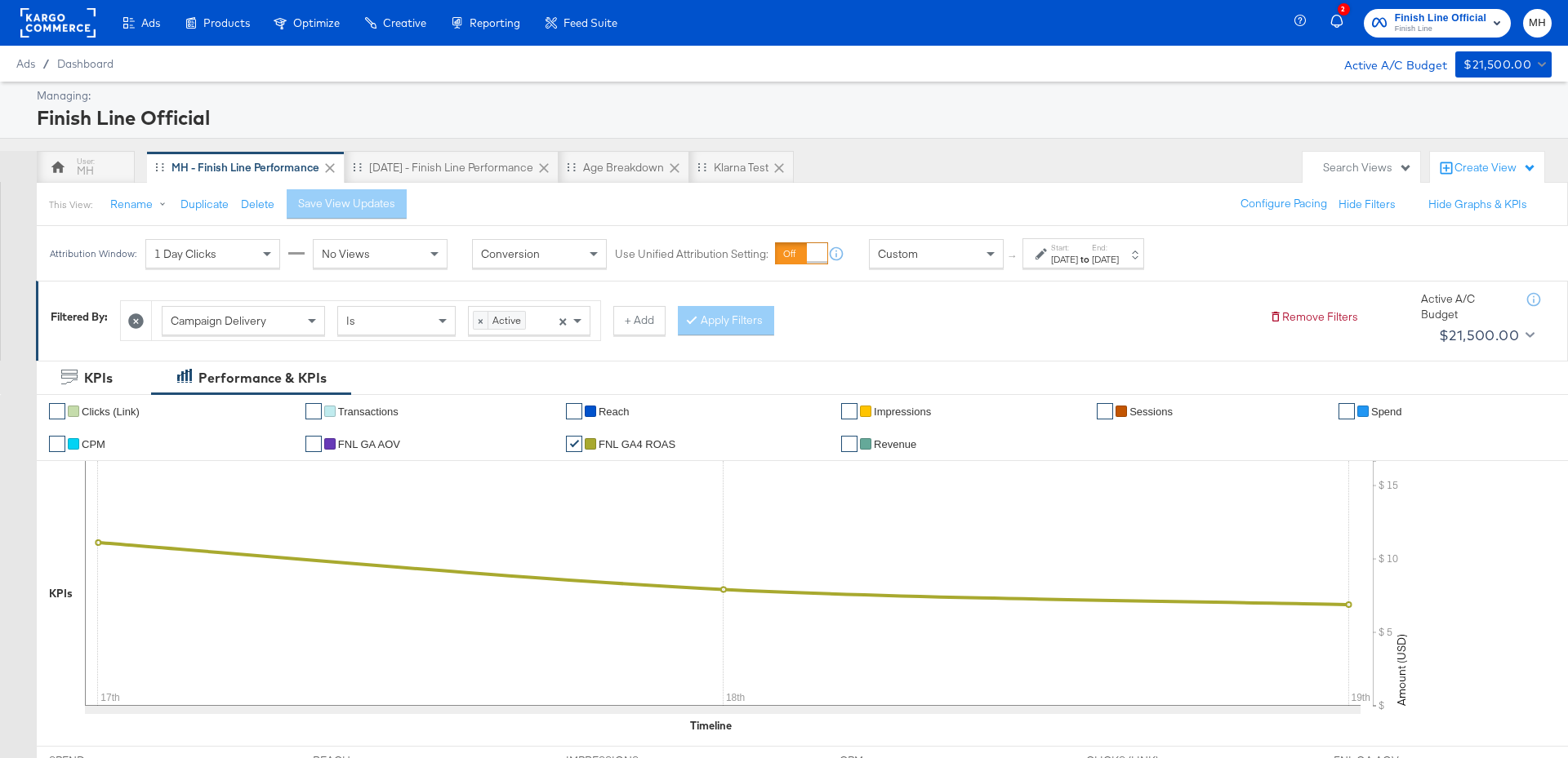
scroll to position [658, 0]
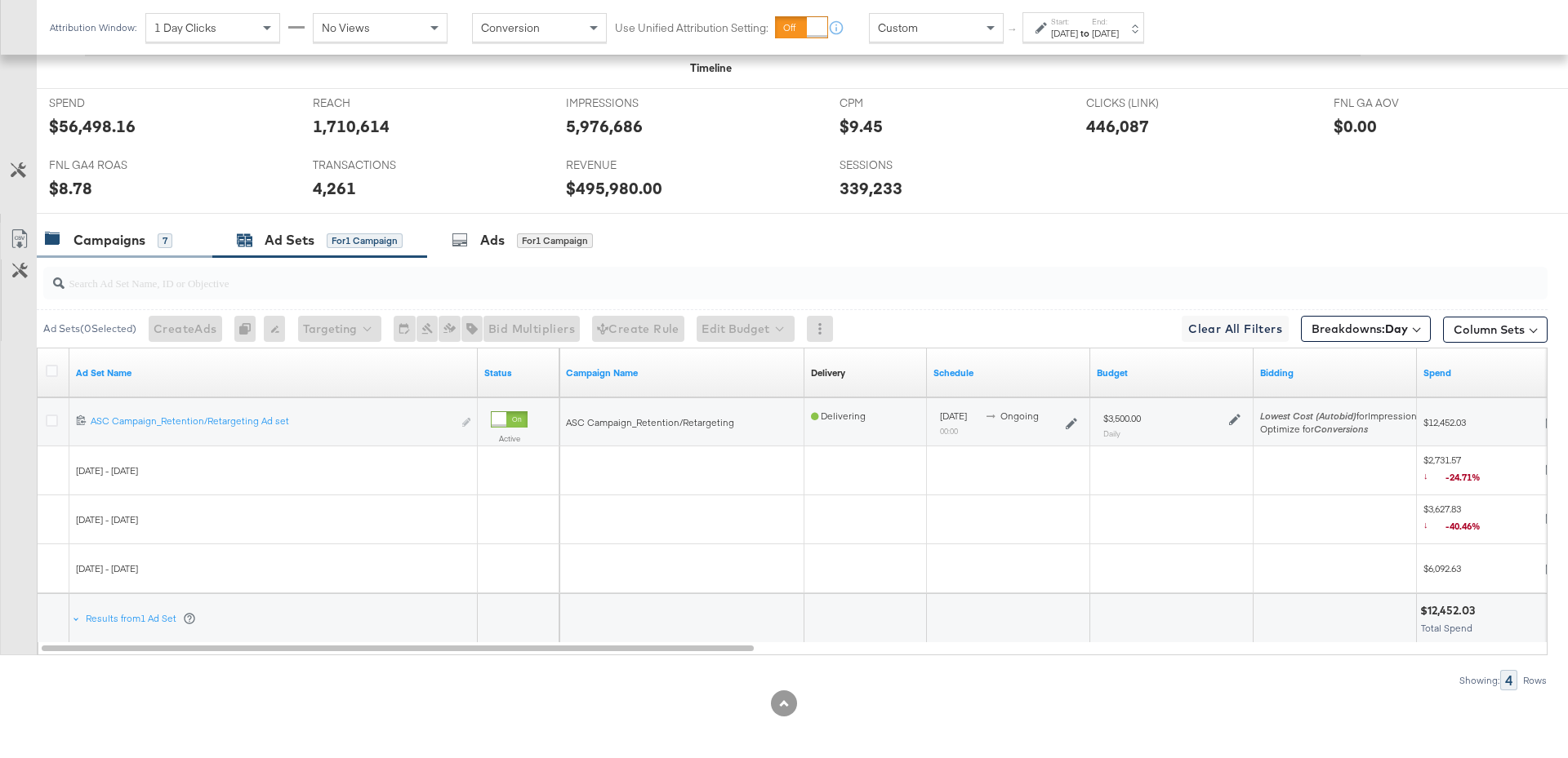
click at [136, 245] on div "Campaigns" at bounding box center [109, 241] width 72 height 19
